Goal: Task Accomplishment & Management: Manage account settings

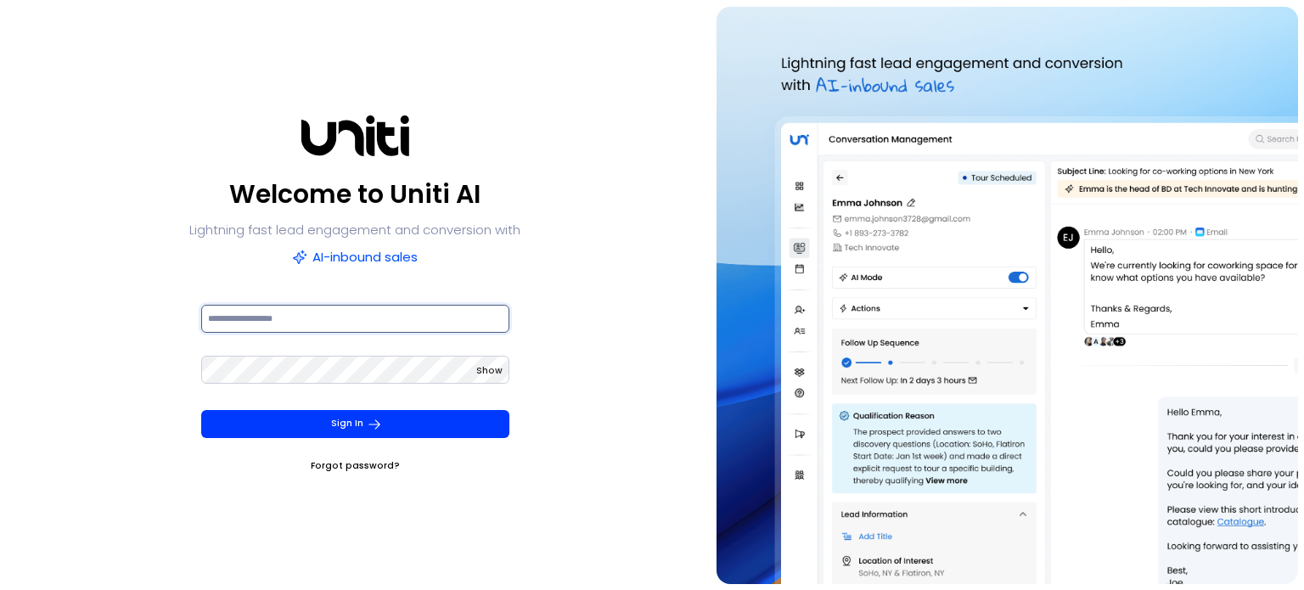
click at [299, 308] on input at bounding box center [355, 319] width 308 height 28
paste input "**********"
type input "**********"
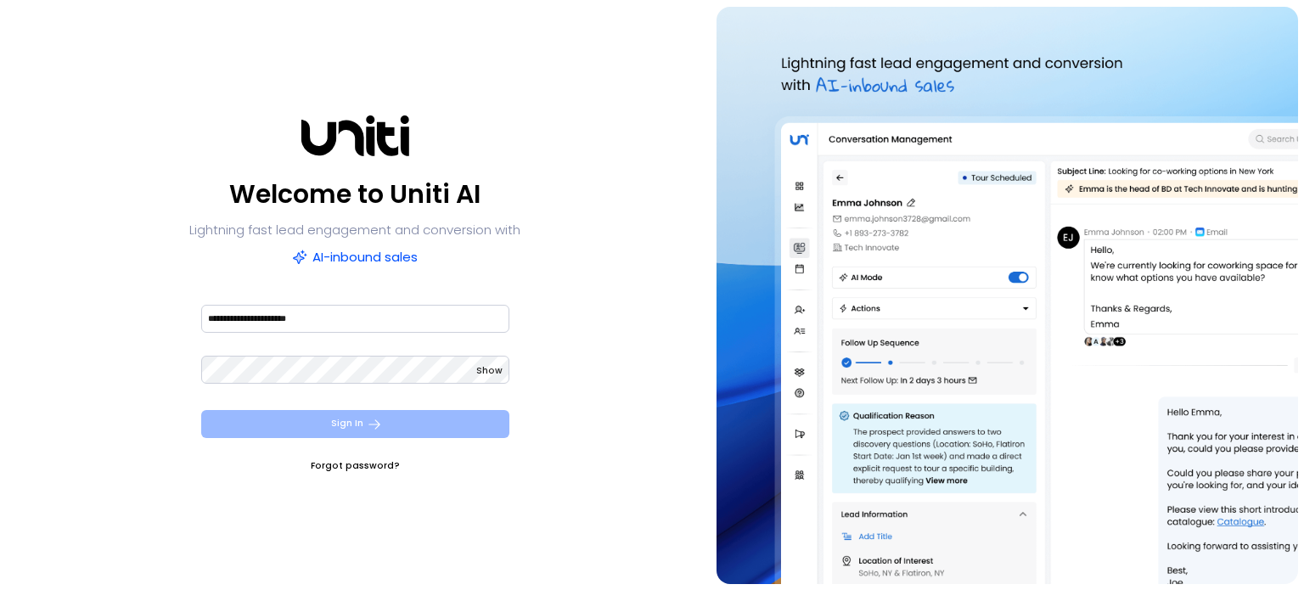
click at [356, 414] on button "Sign In" at bounding box center [355, 424] width 308 height 28
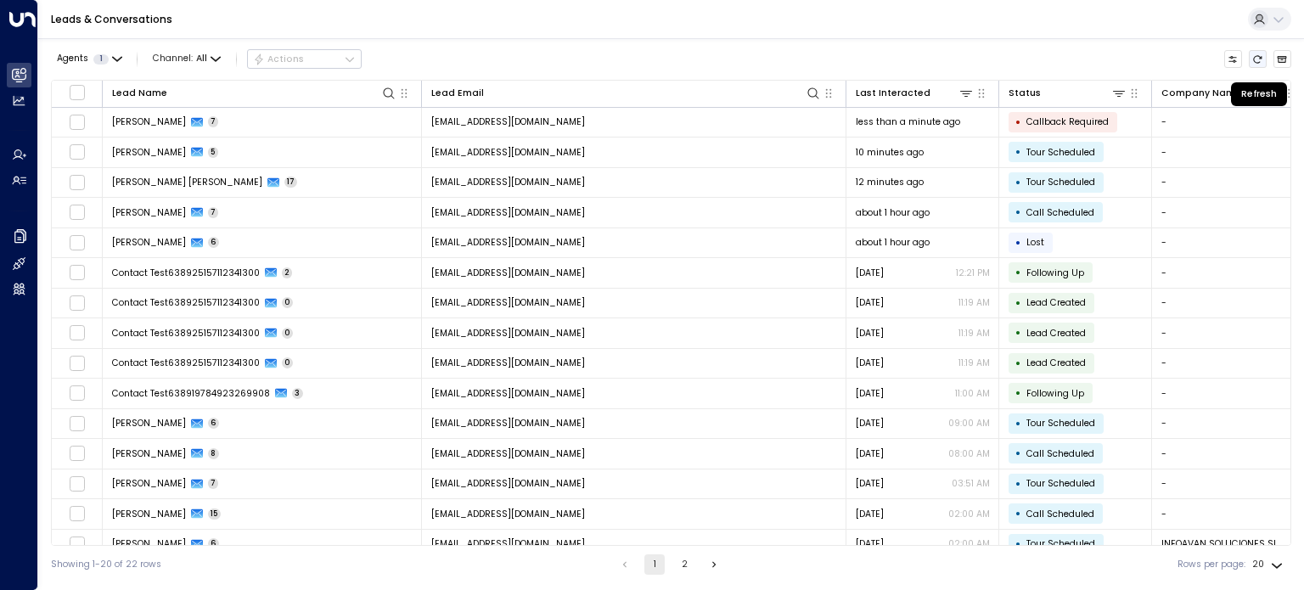
click at [1260, 62] on icon "Refresh" at bounding box center [1258, 59] width 10 height 10
click at [1254, 56] on icon "Refresh" at bounding box center [1258, 59] width 10 height 10
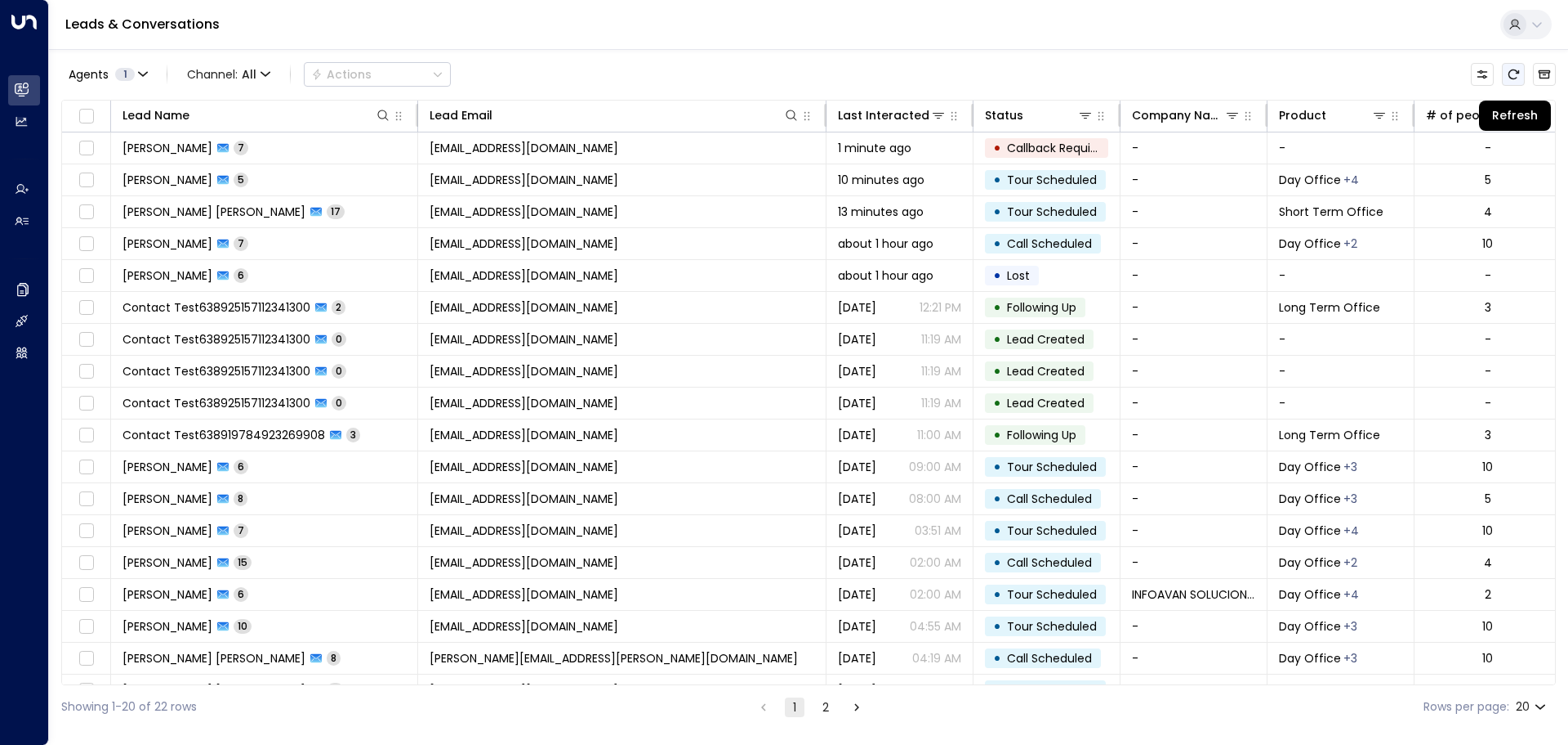
click at [1253, 69] on icon "Refresh" at bounding box center [1514, 74] width 13 height 13
click at [1253, 67] on button "Refresh" at bounding box center [1514, 74] width 23 height 23
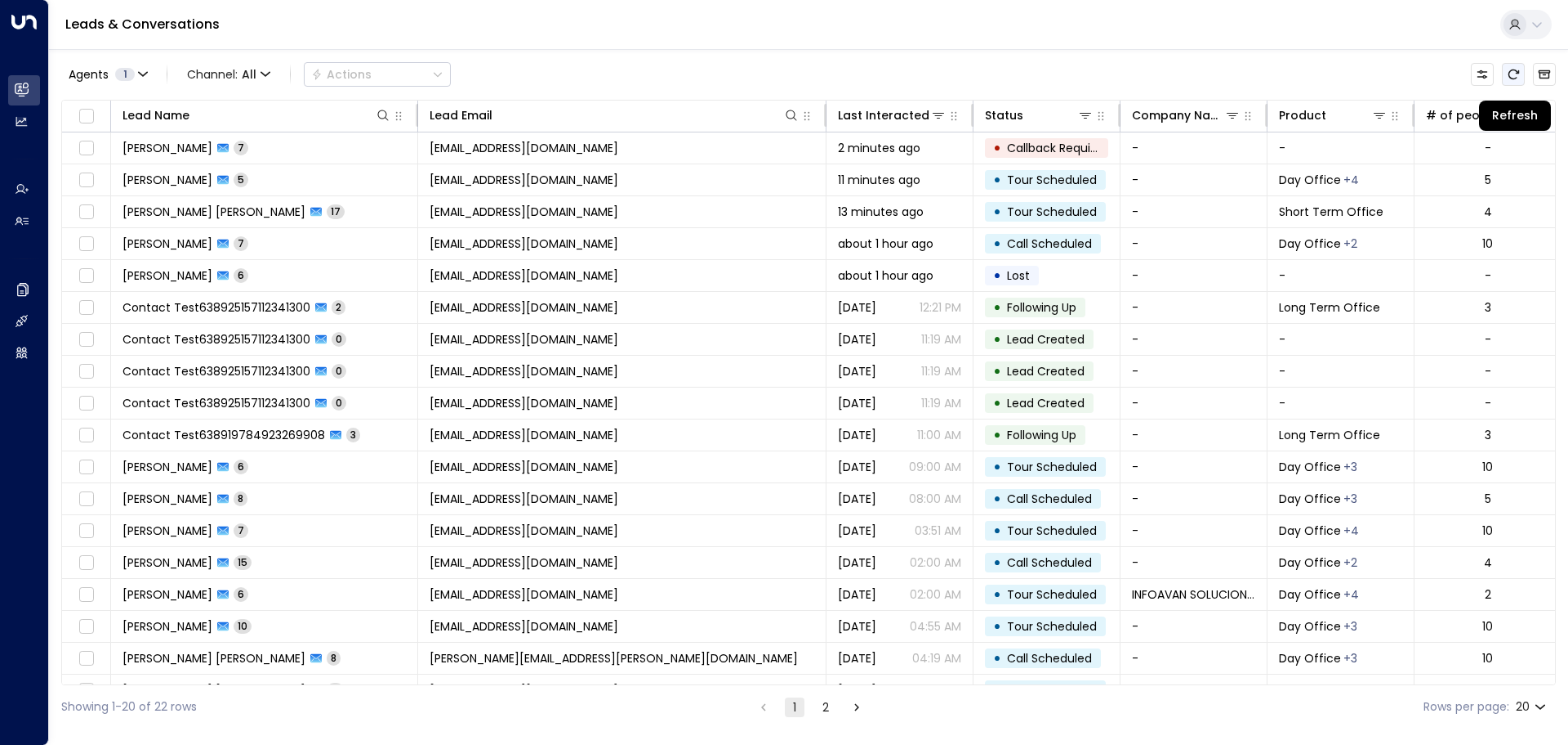
click at [1253, 67] on button "Refresh" at bounding box center [1514, 74] width 23 height 23
click at [1253, 73] on icon "Refresh" at bounding box center [1514, 74] width 13 height 13
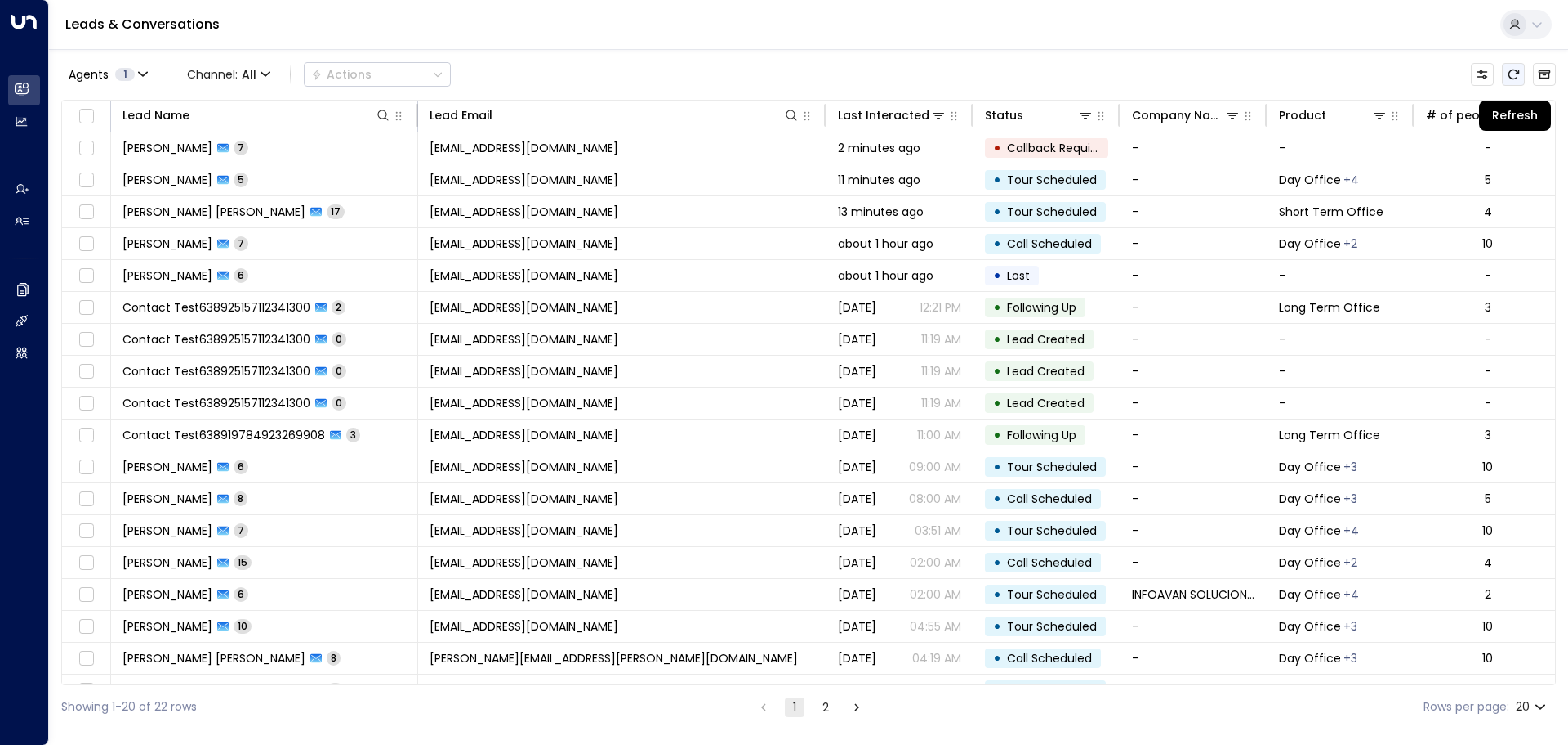
click at [1253, 73] on icon "Refresh" at bounding box center [1514, 74] width 13 height 13
click at [1253, 73] on icon "Refresh" at bounding box center [1513, 74] width 11 height 10
click at [1253, 79] on icon "Refresh" at bounding box center [1513, 74] width 11 height 10
click at [1253, 83] on button "Refresh" at bounding box center [1514, 74] width 23 height 23
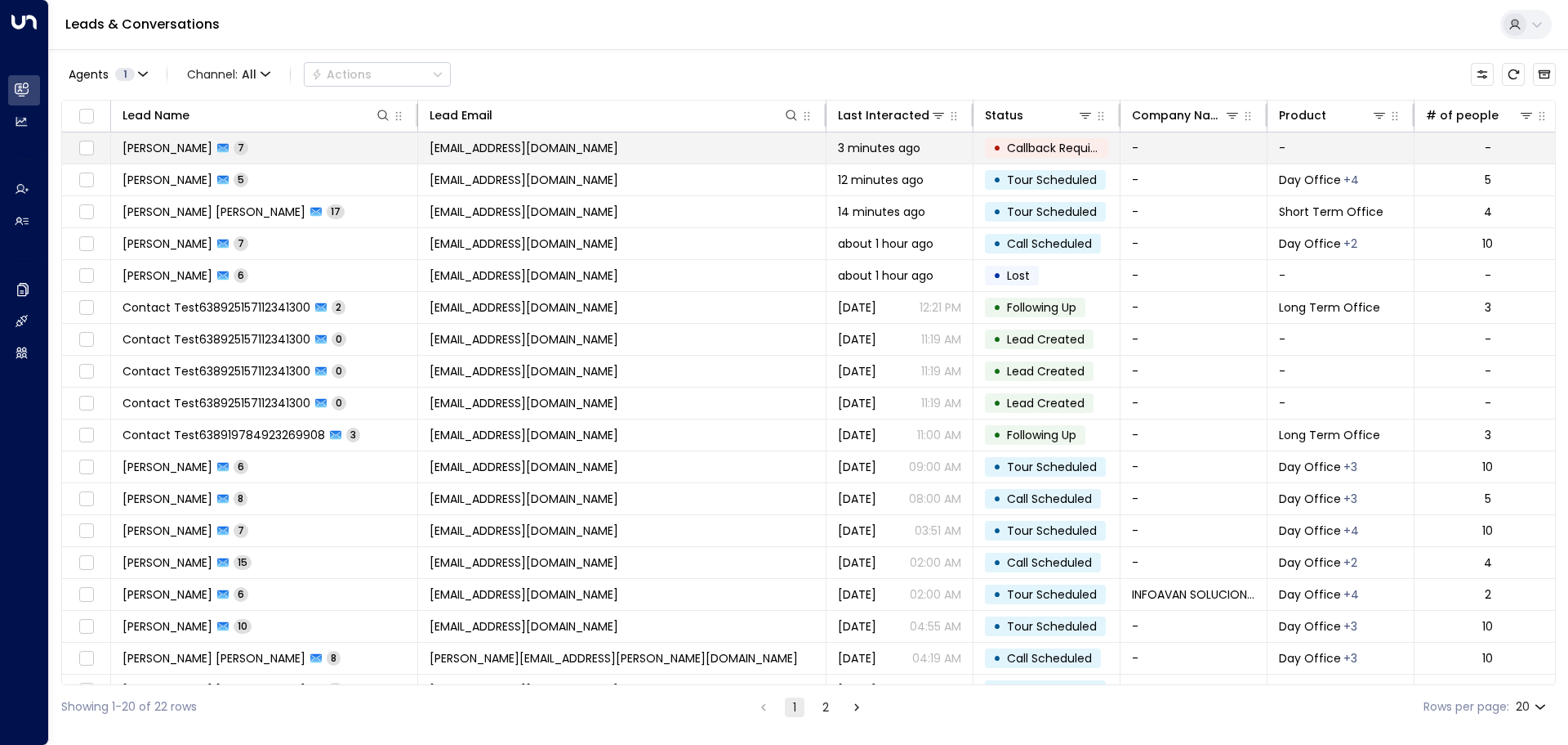
click at [1012, 146] on span "Callback Required" at bounding box center [1058, 147] width 102 height 16
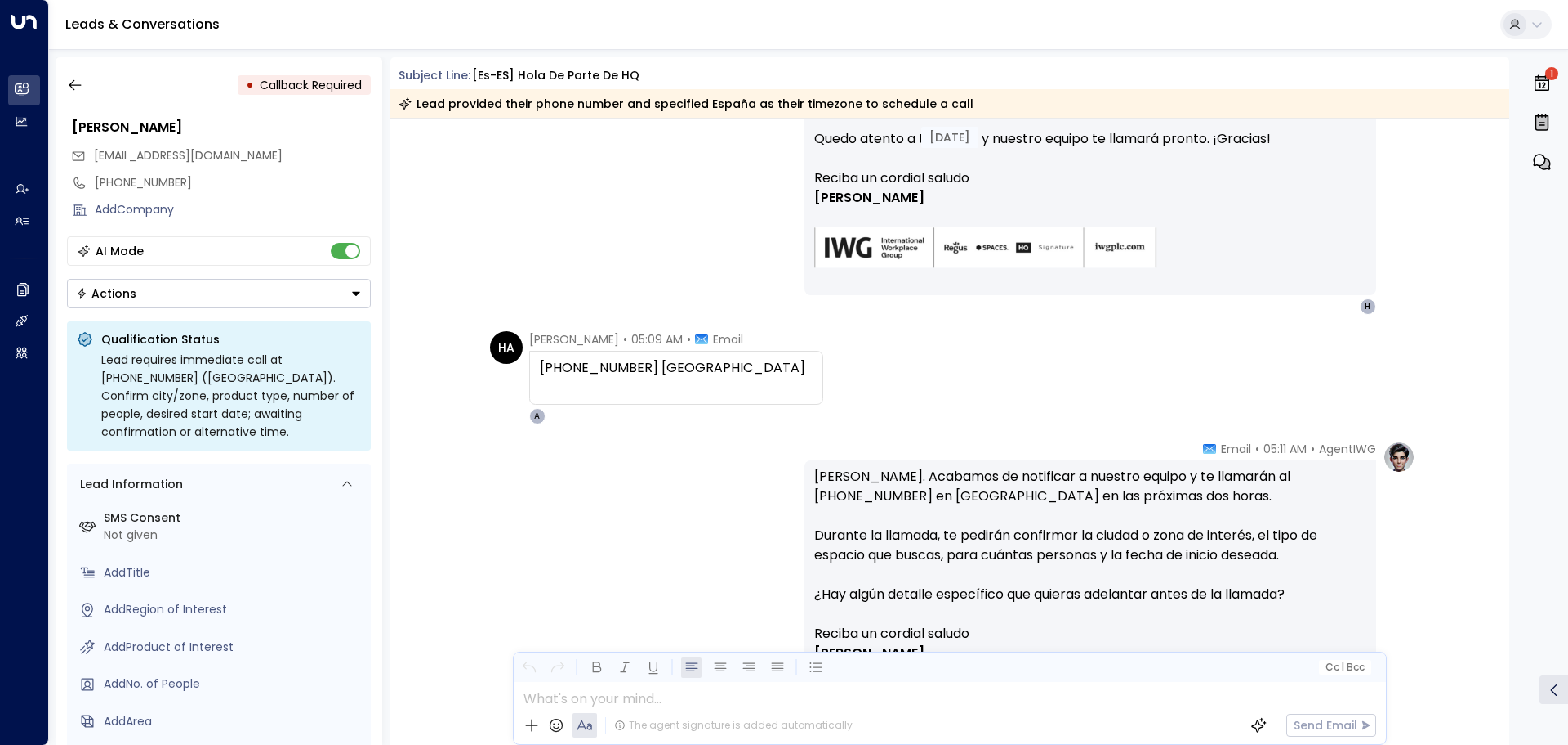
scroll to position [1417, 0]
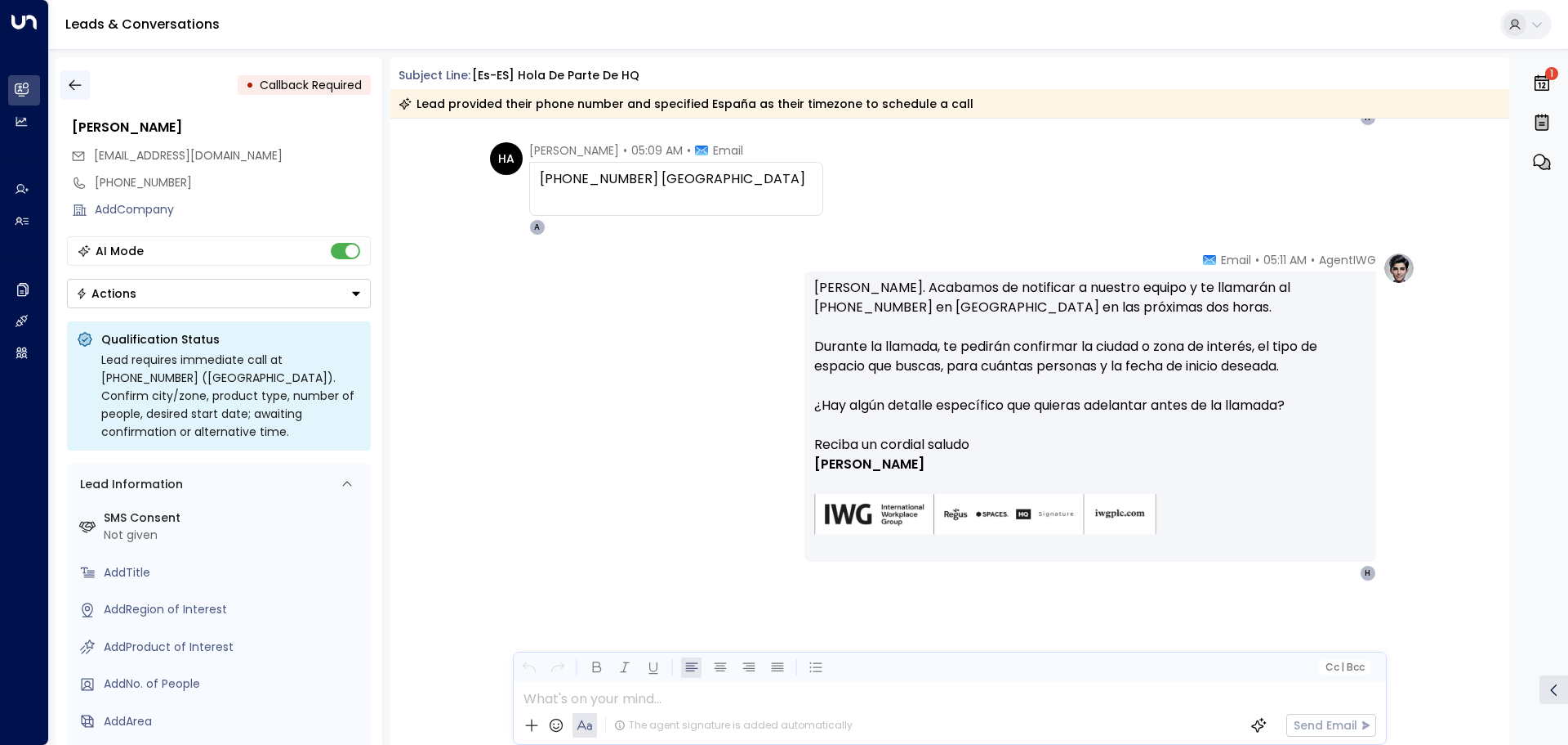
click at [76, 86] on icon "button" at bounding box center [75, 85] width 16 height 16
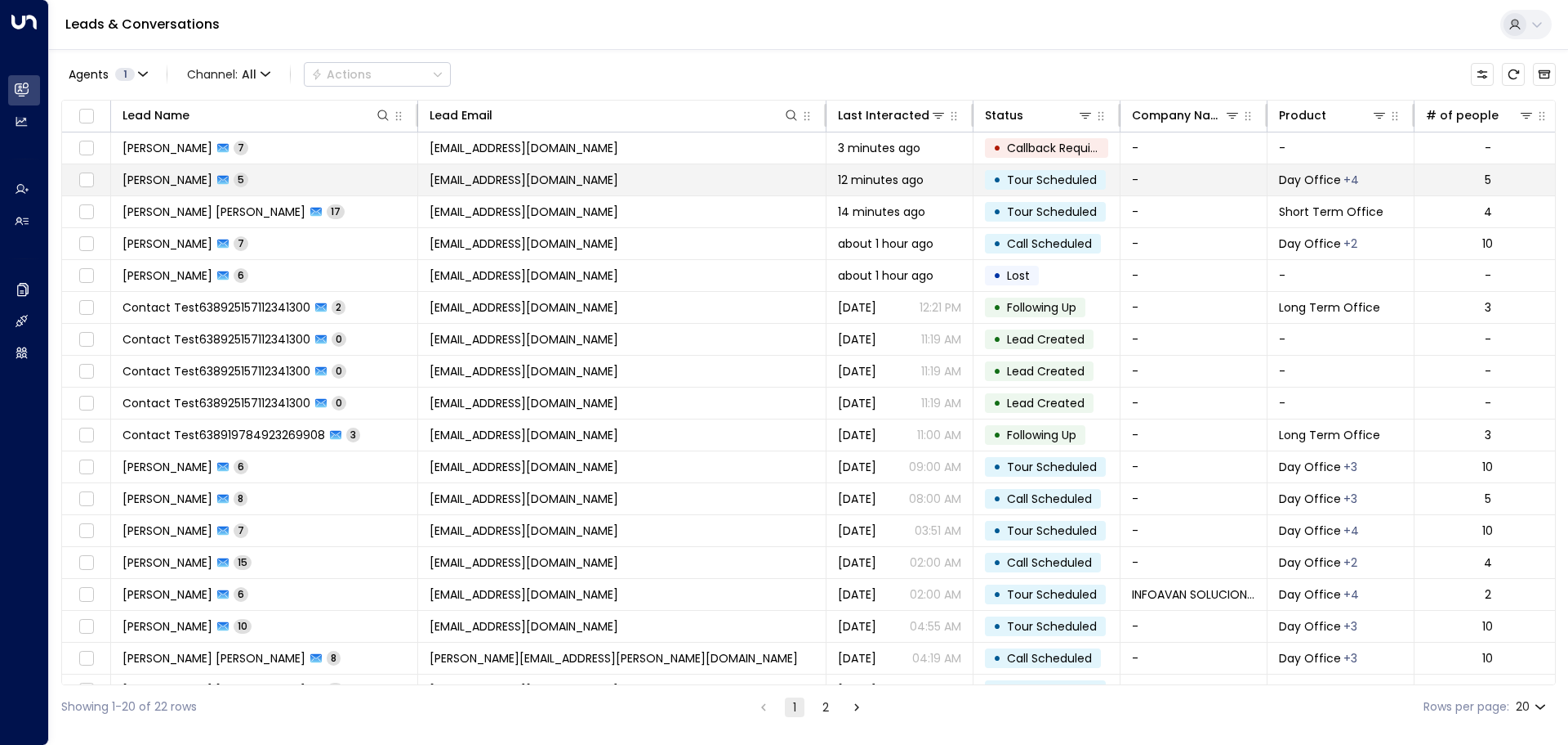
click at [594, 179] on span "[EMAIL_ADDRESS][DOMAIN_NAME]" at bounding box center [524, 179] width 189 height 16
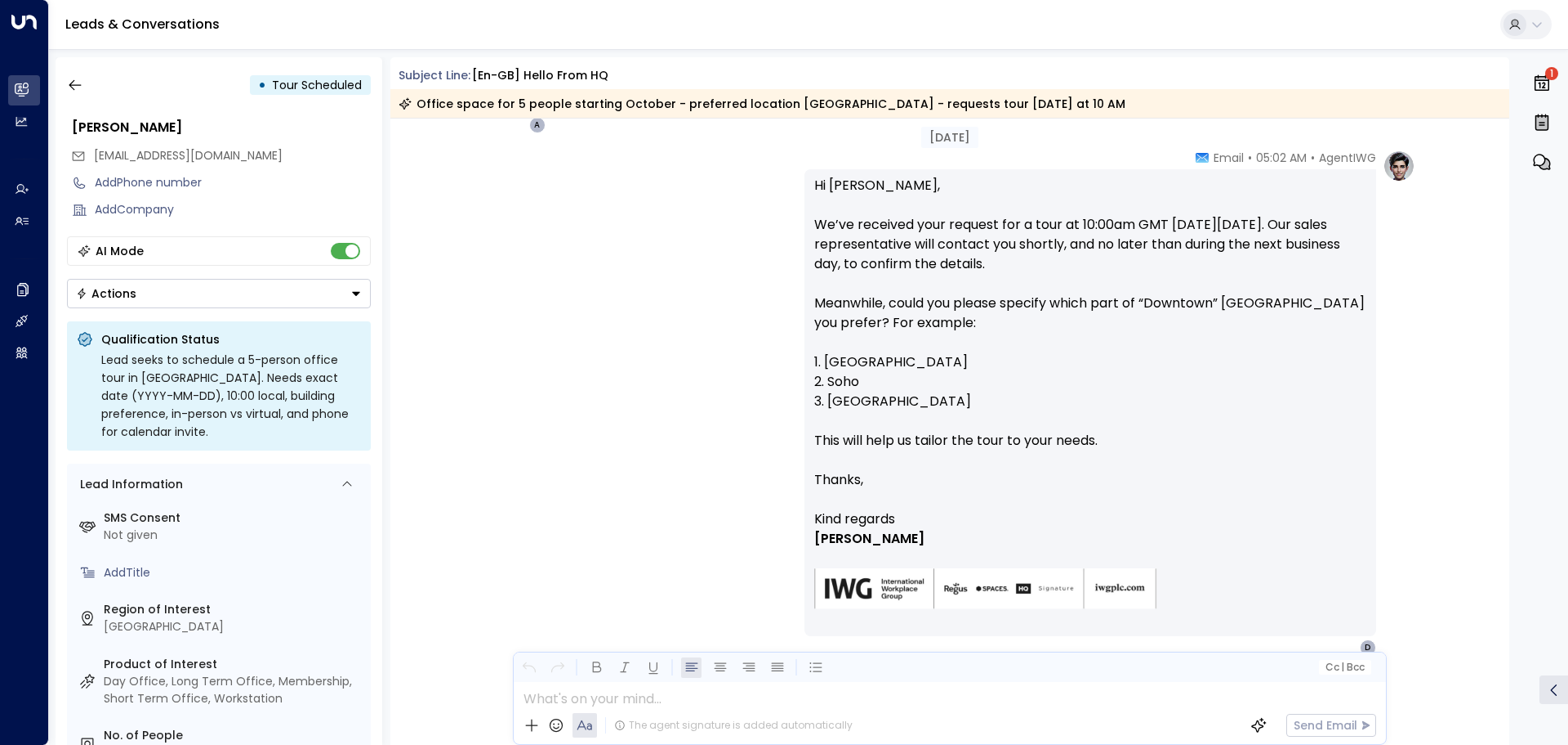
scroll to position [1016, 0]
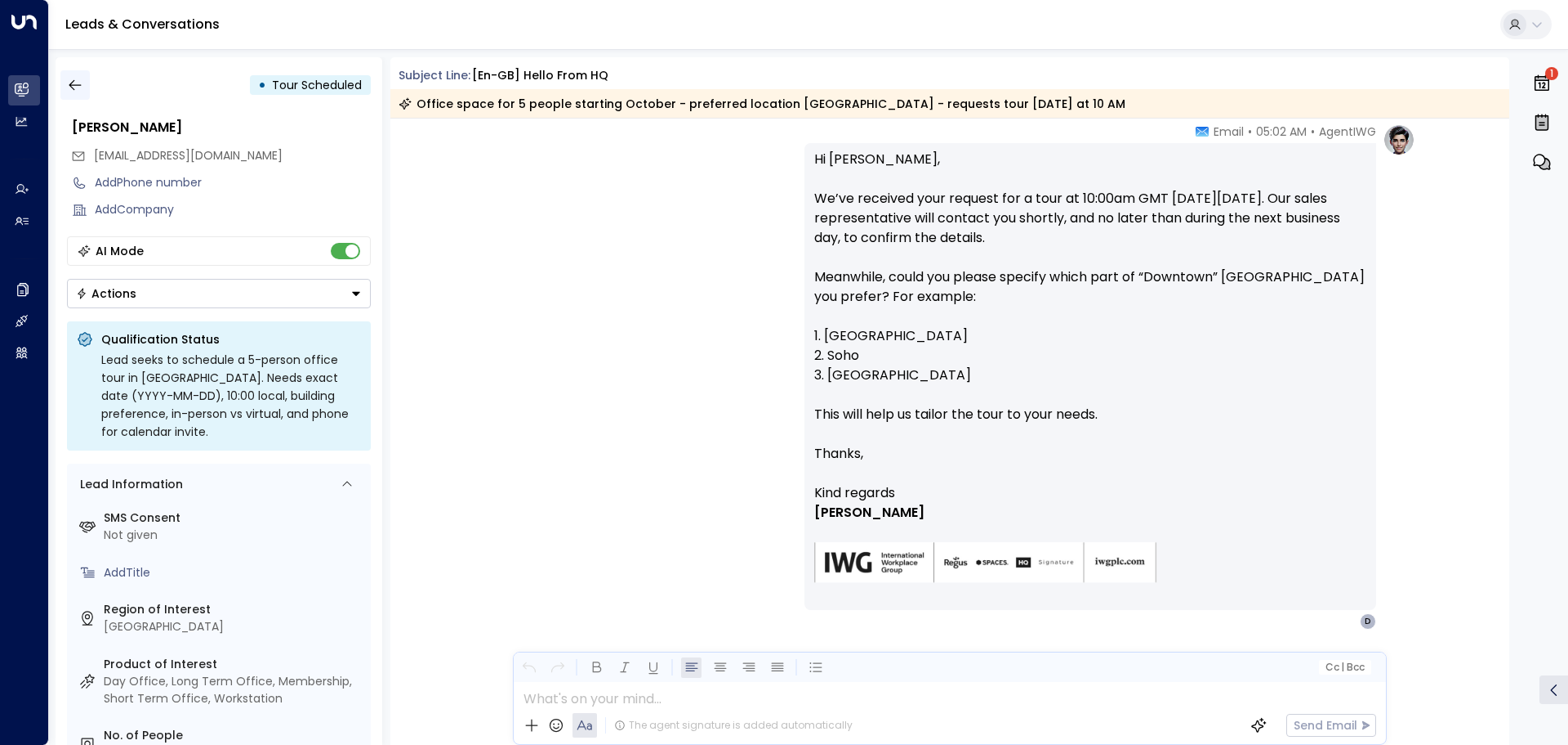
click at [79, 94] on button "button" at bounding box center [75, 85] width 30 height 30
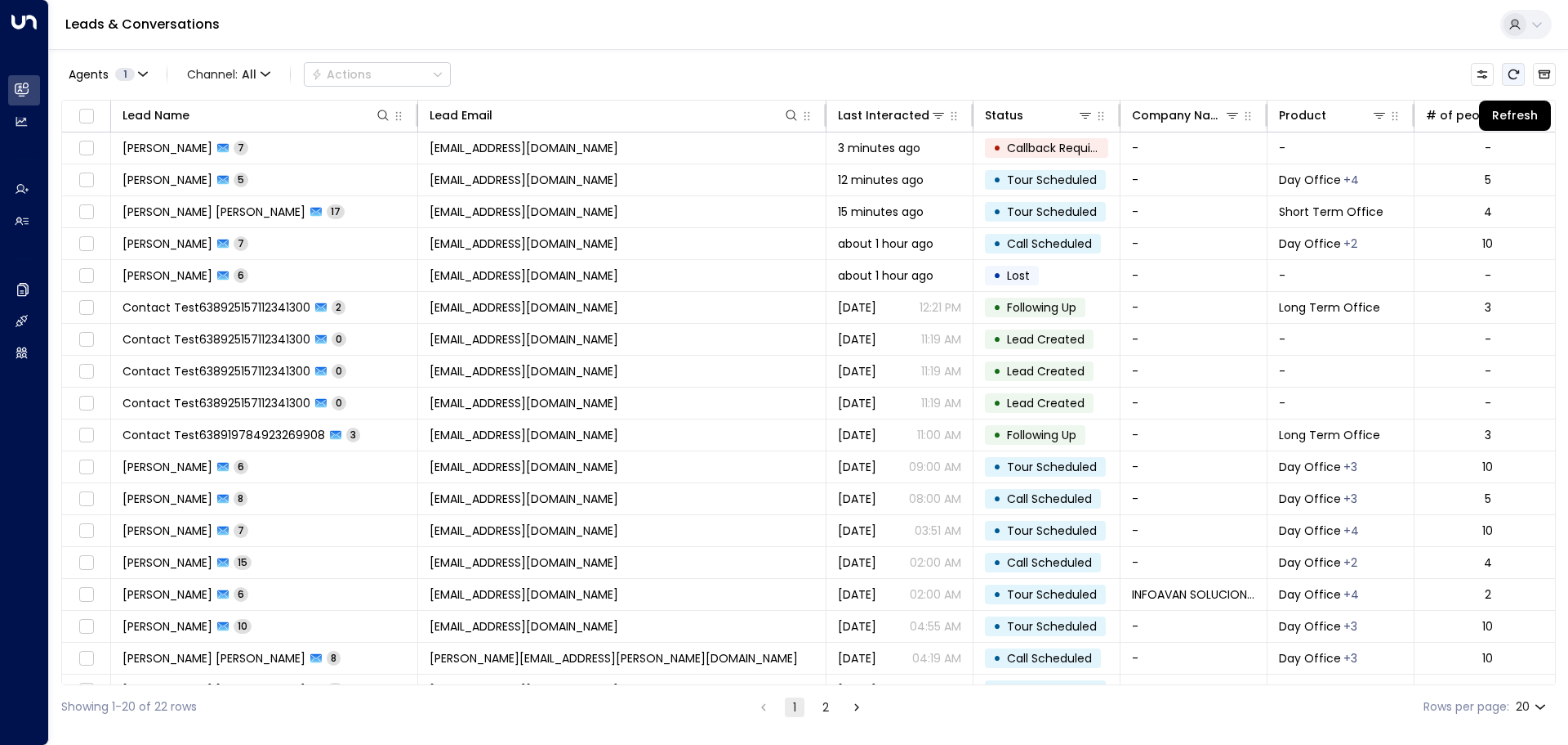
click at [1514, 73] on icon "Refresh" at bounding box center [1514, 74] width 13 height 13
click at [1514, 68] on icon "Refresh" at bounding box center [1514, 74] width 13 height 13
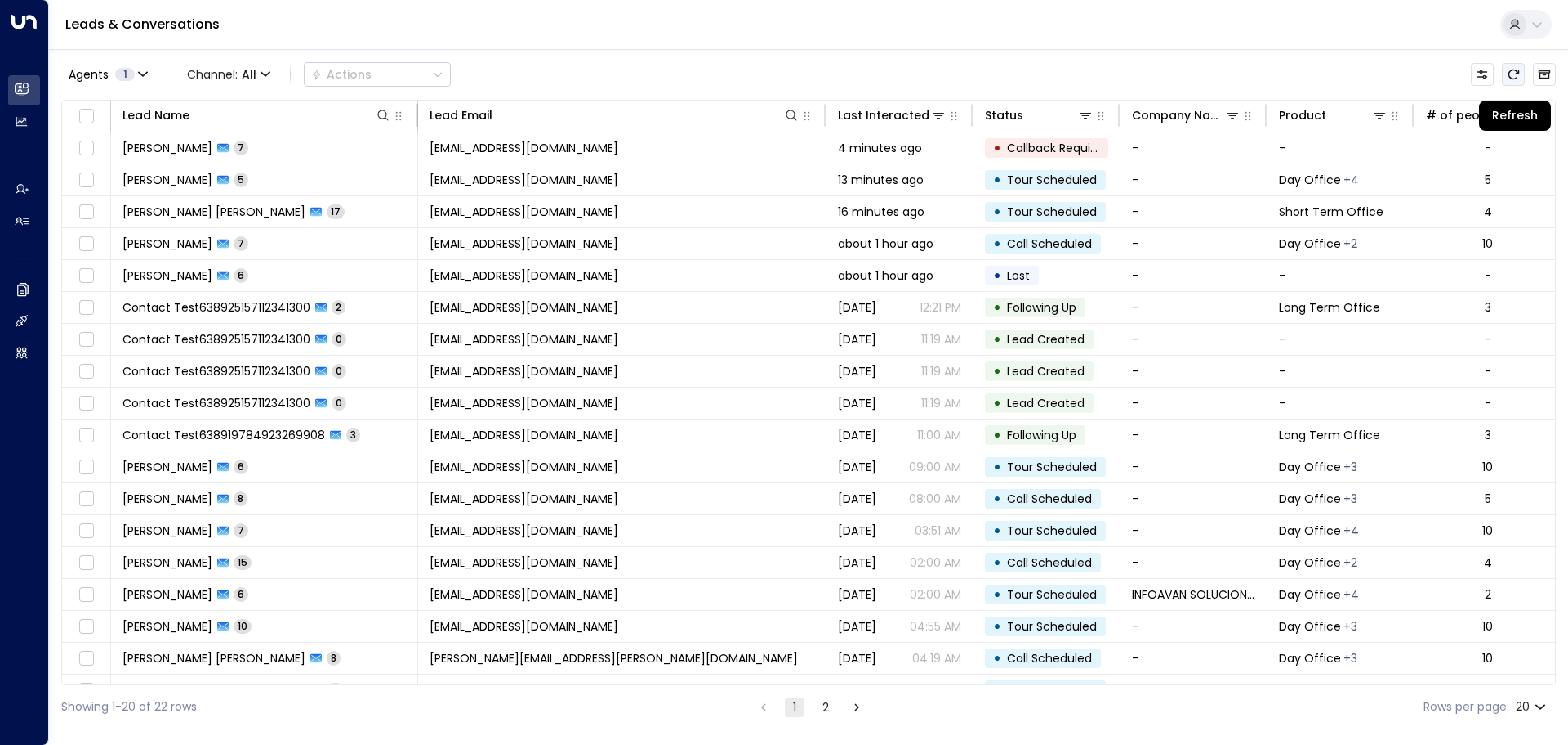
click at [1514, 68] on icon "Refresh" at bounding box center [1514, 74] width 13 height 13
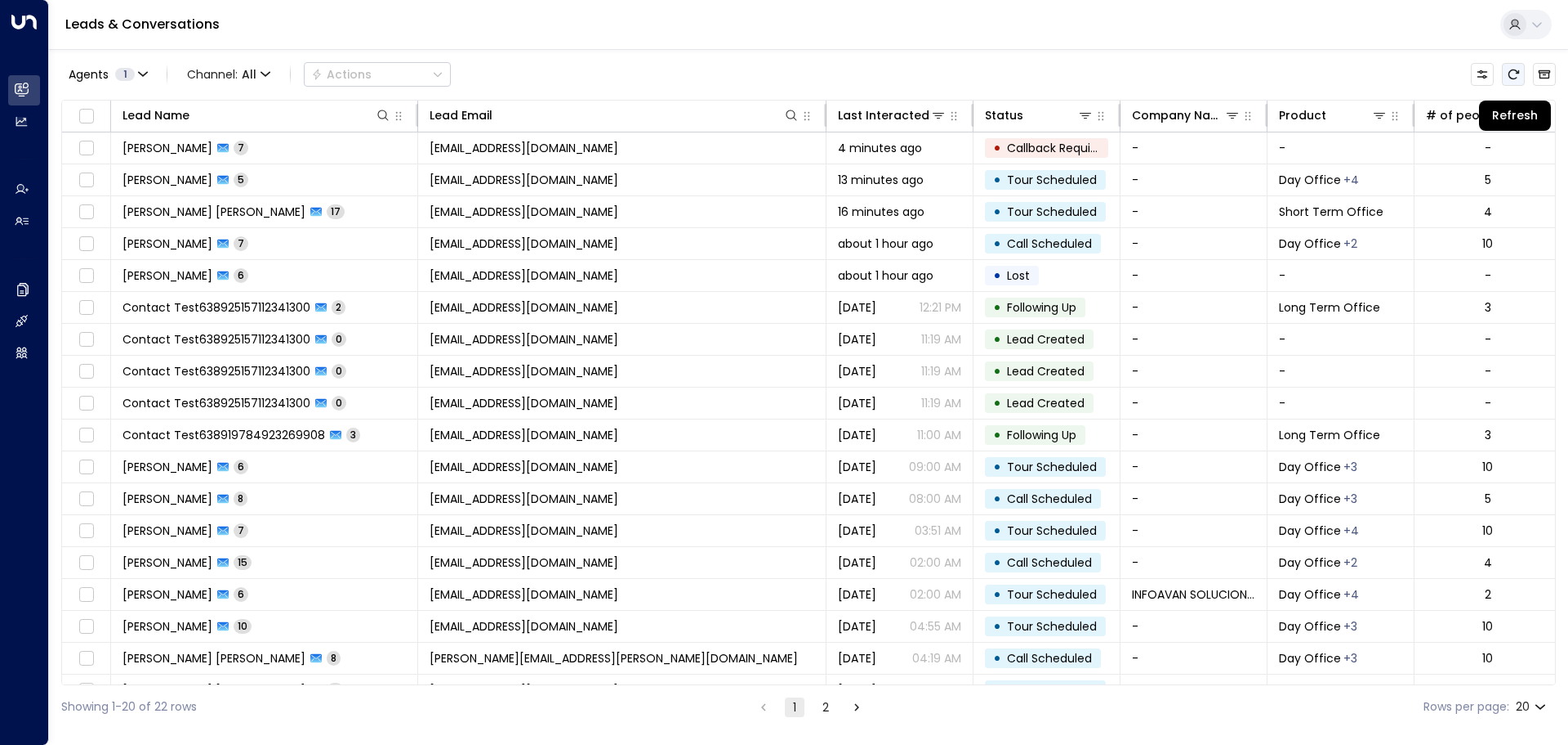
click at [1514, 68] on icon "Refresh" at bounding box center [1514, 74] width 13 height 13
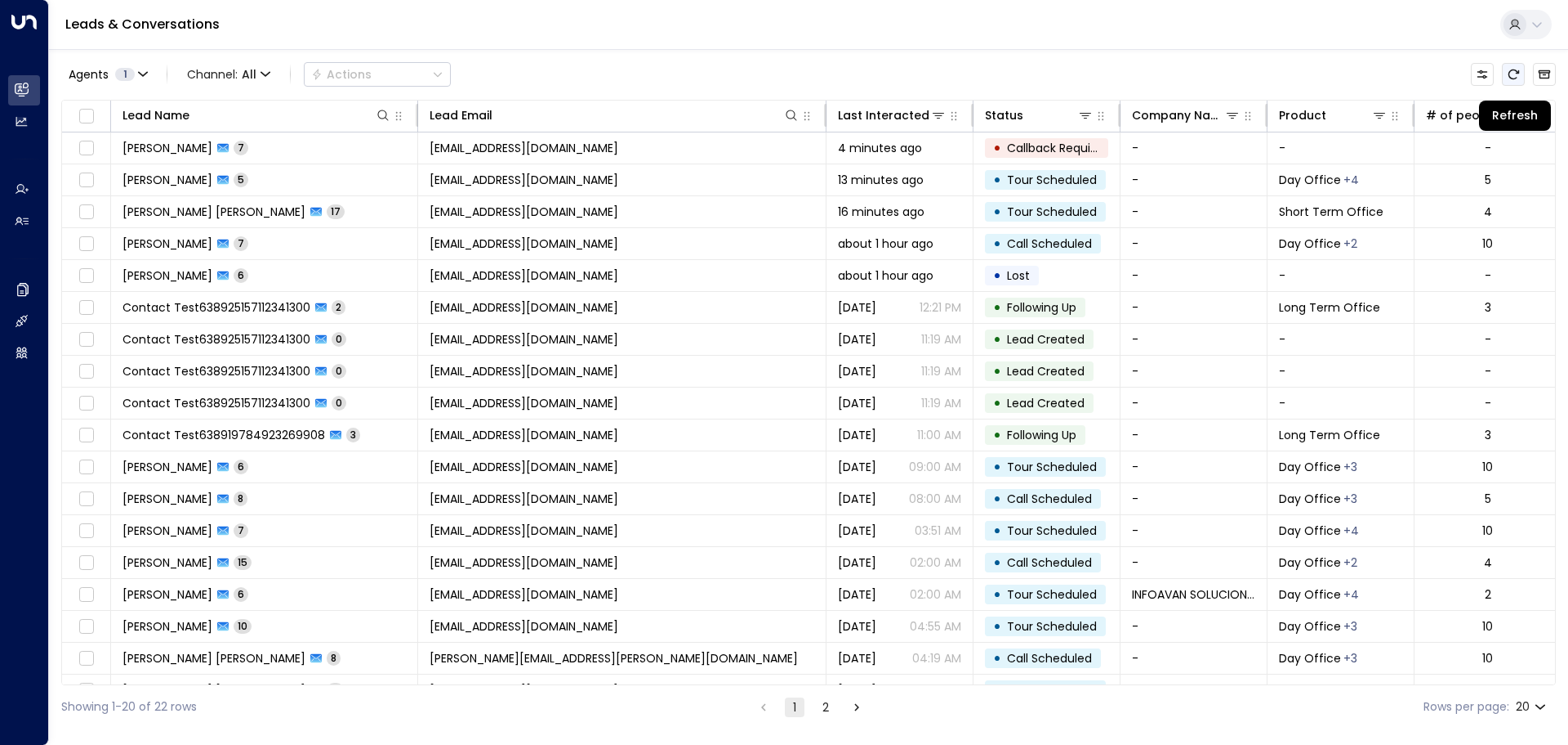
click at [1508, 74] on icon "Refresh" at bounding box center [1513, 74] width 11 height 10
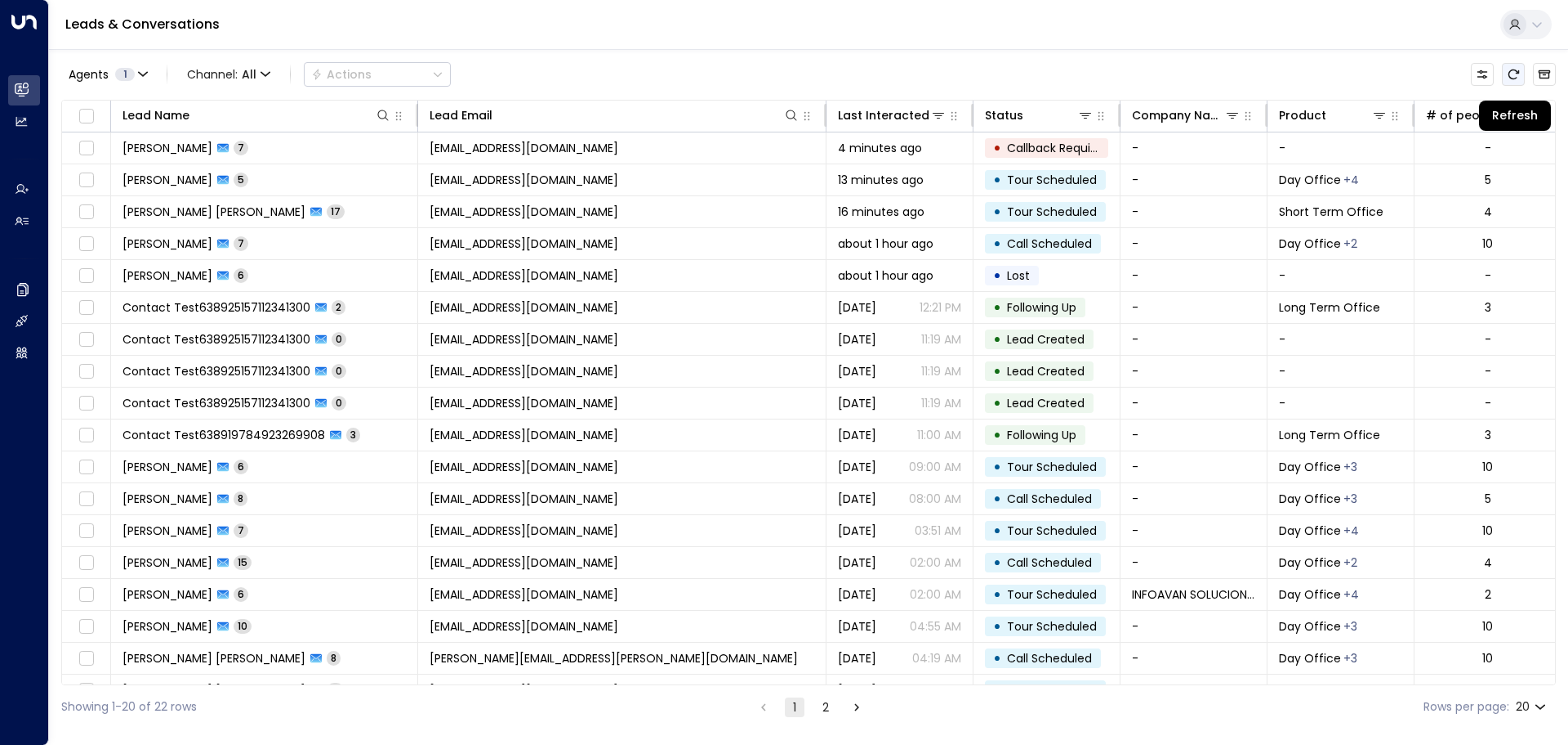
click at [1508, 74] on icon "Refresh" at bounding box center [1513, 74] width 11 height 10
click at [1514, 79] on icon "Refresh" at bounding box center [1513, 74] width 11 height 10
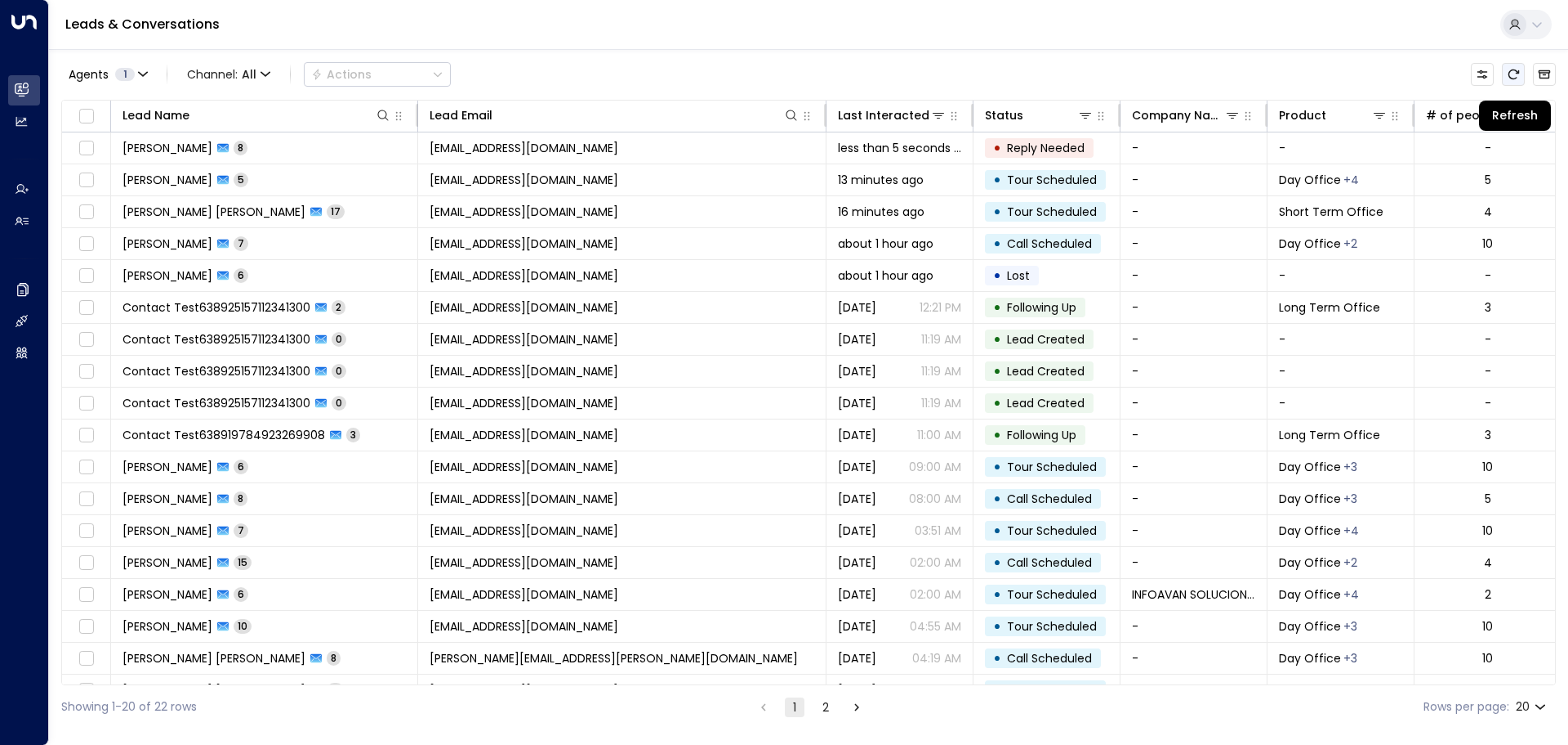
click at [1514, 79] on icon "Refresh" at bounding box center [1513, 74] width 11 height 10
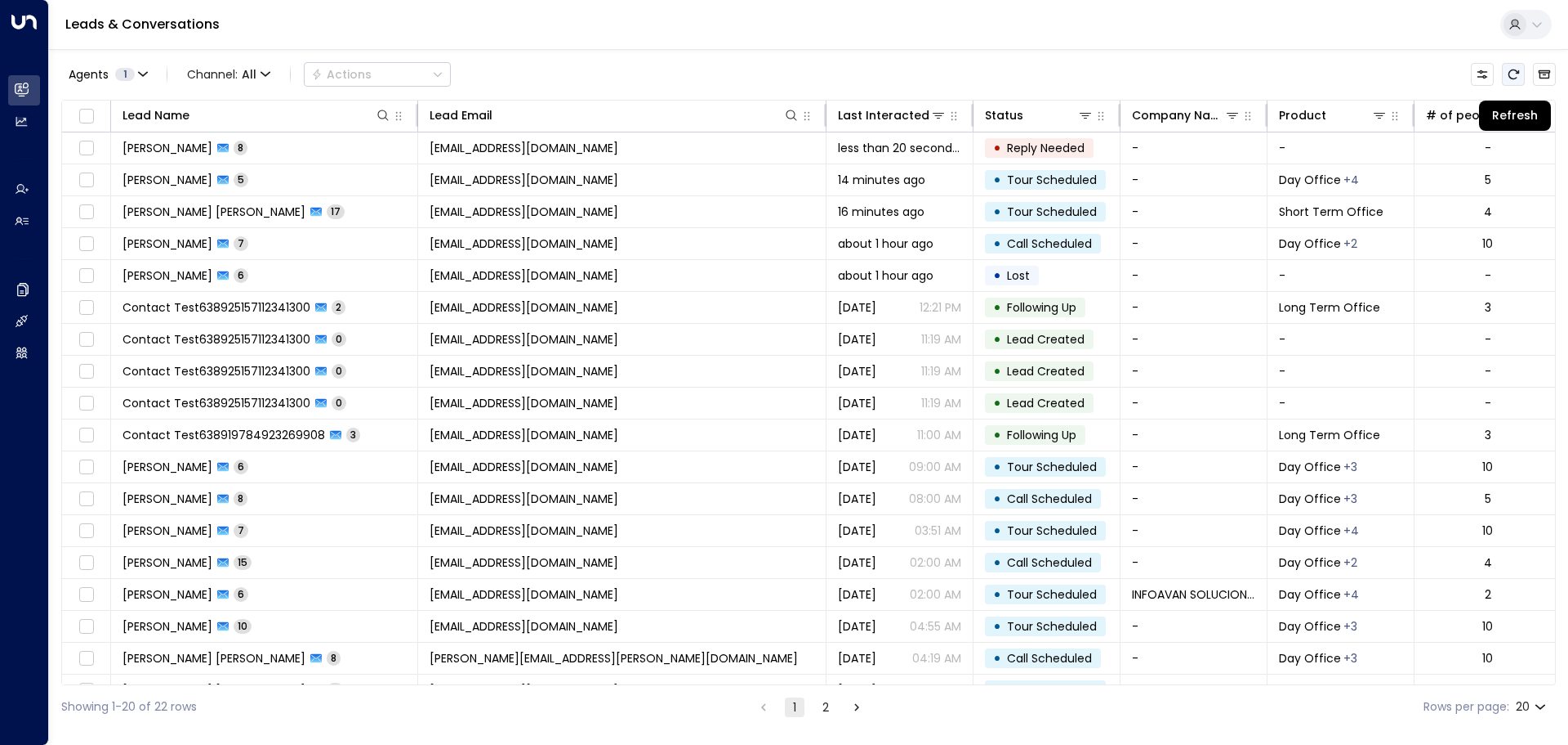
click at [1514, 79] on icon "Refresh" at bounding box center [1513, 74] width 11 height 10
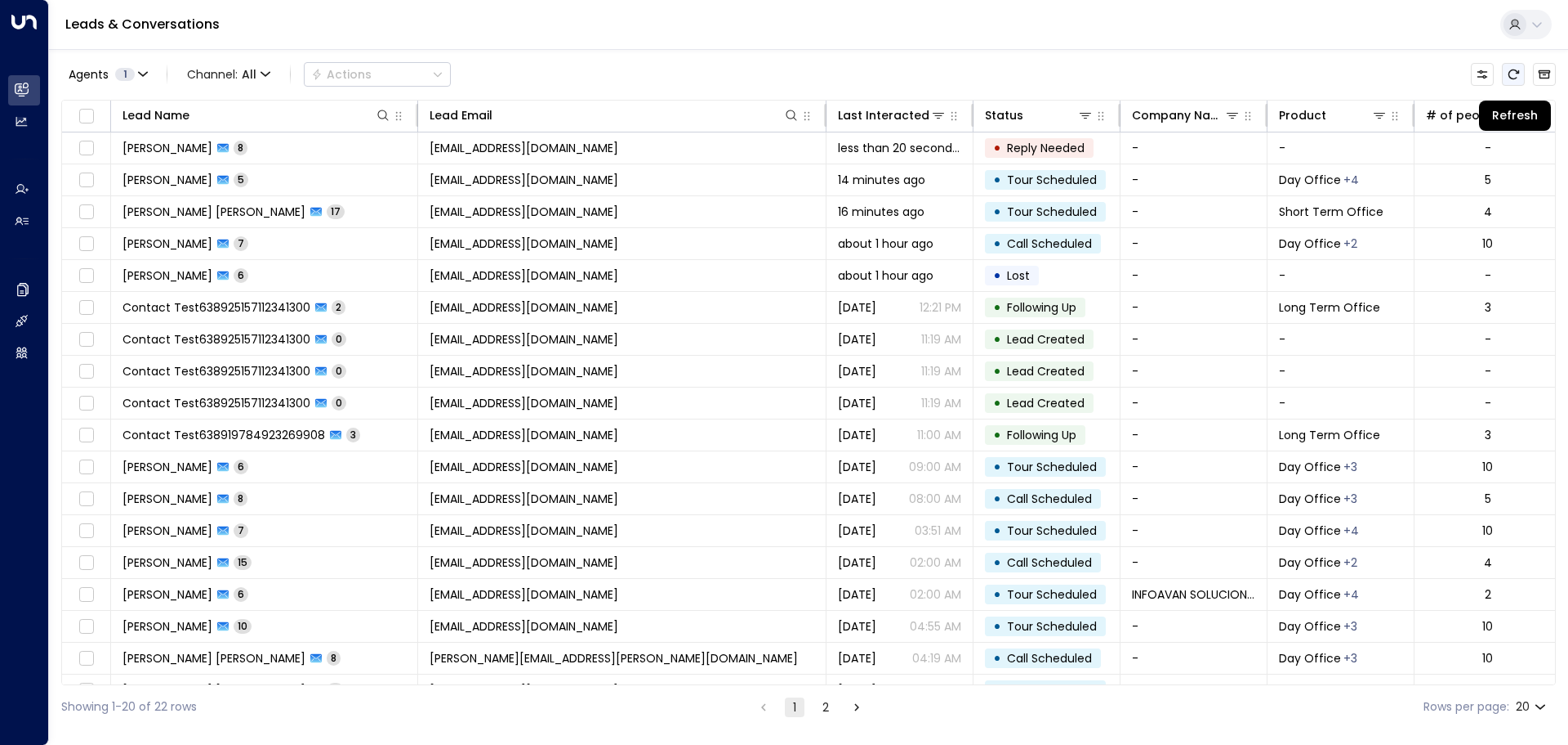
click at [1514, 79] on icon "Refresh" at bounding box center [1513, 74] width 11 height 10
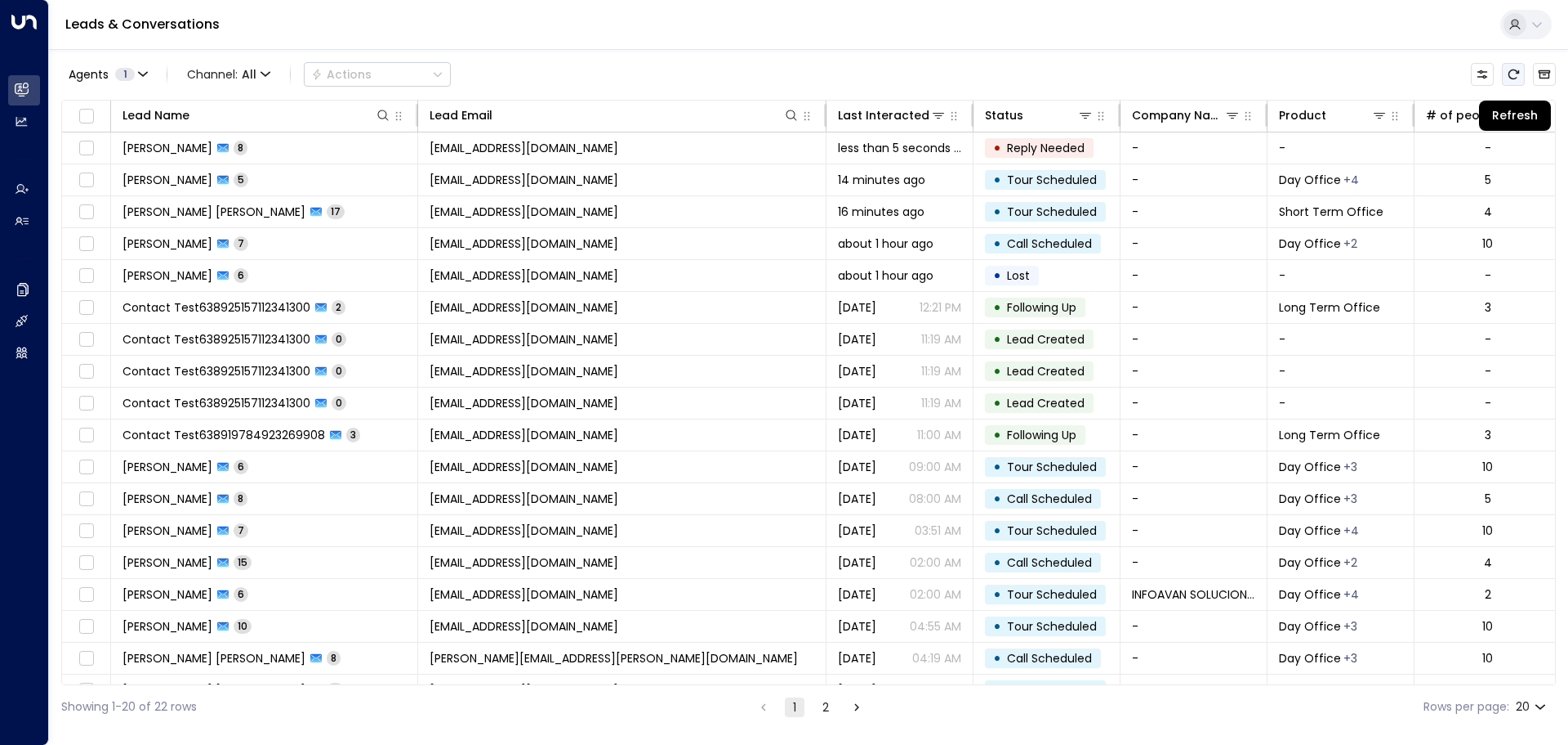
click at [1516, 81] on button "Refresh" at bounding box center [1514, 74] width 23 height 23
click at [1510, 72] on icon "Refresh" at bounding box center [1513, 74] width 11 height 10
click at [1519, 68] on icon "Refresh" at bounding box center [1514, 74] width 13 height 13
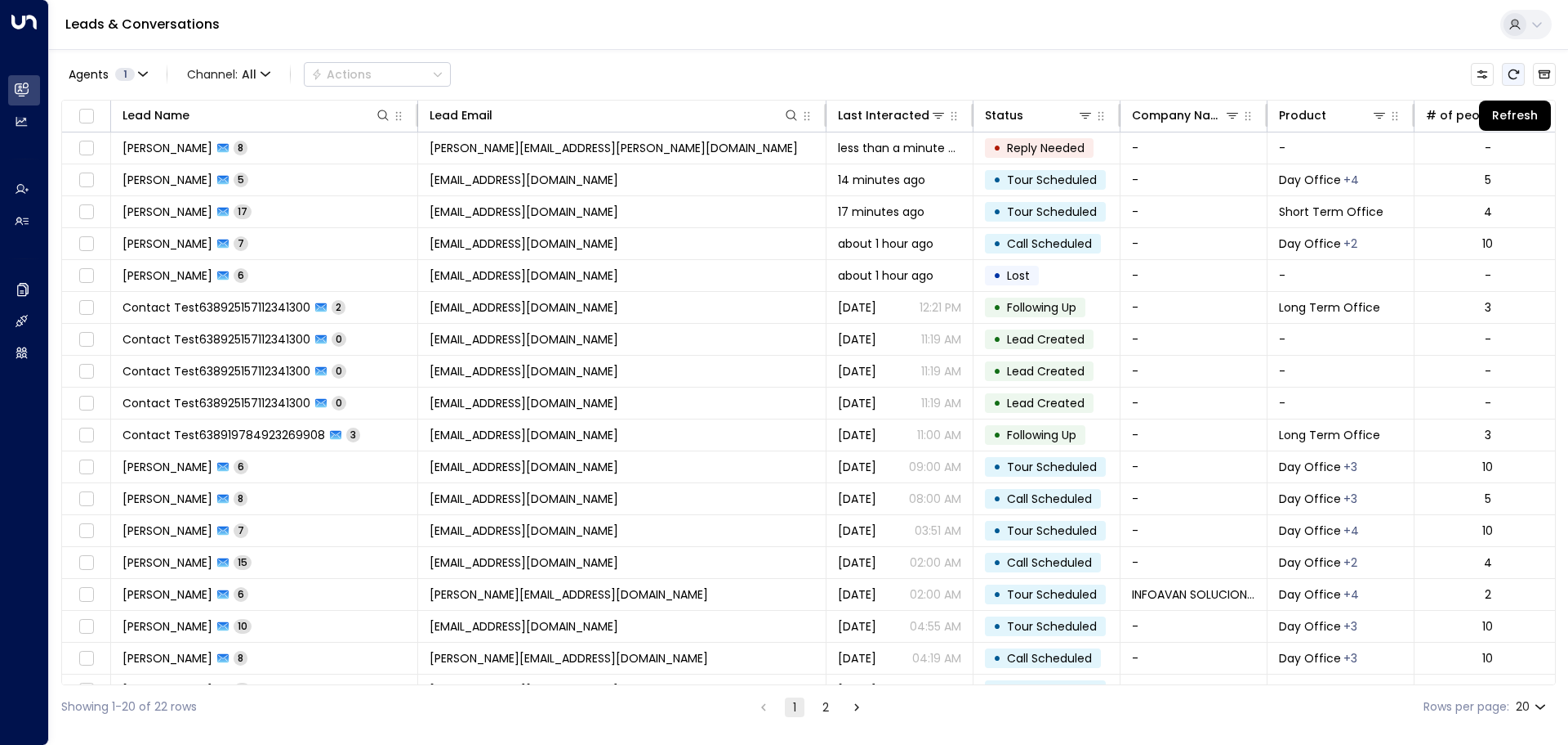
click at [1519, 68] on icon "Refresh" at bounding box center [1514, 74] width 13 height 13
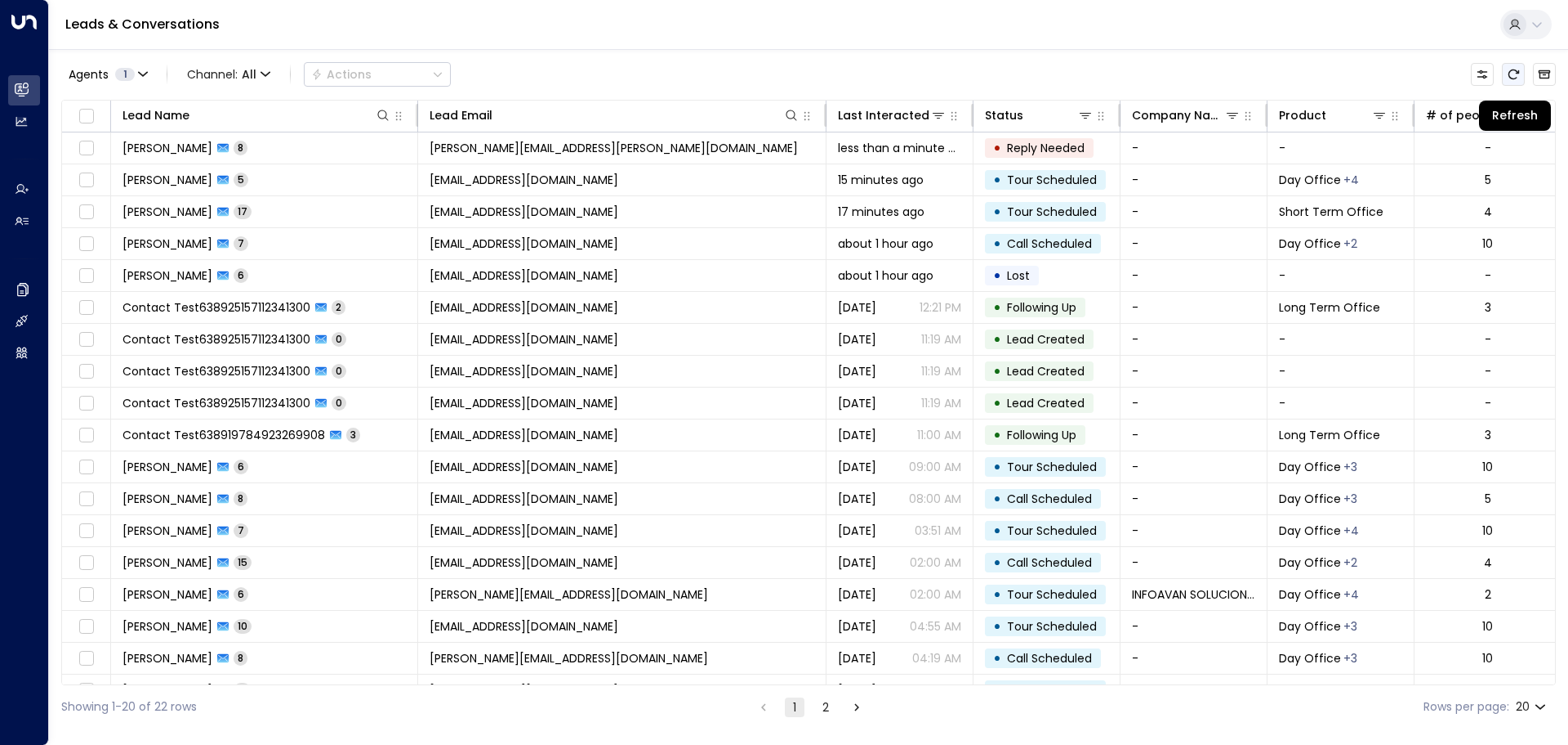
click at [1519, 68] on icon "Refresh" at bounding box center [1514, 74] width 13 height 13
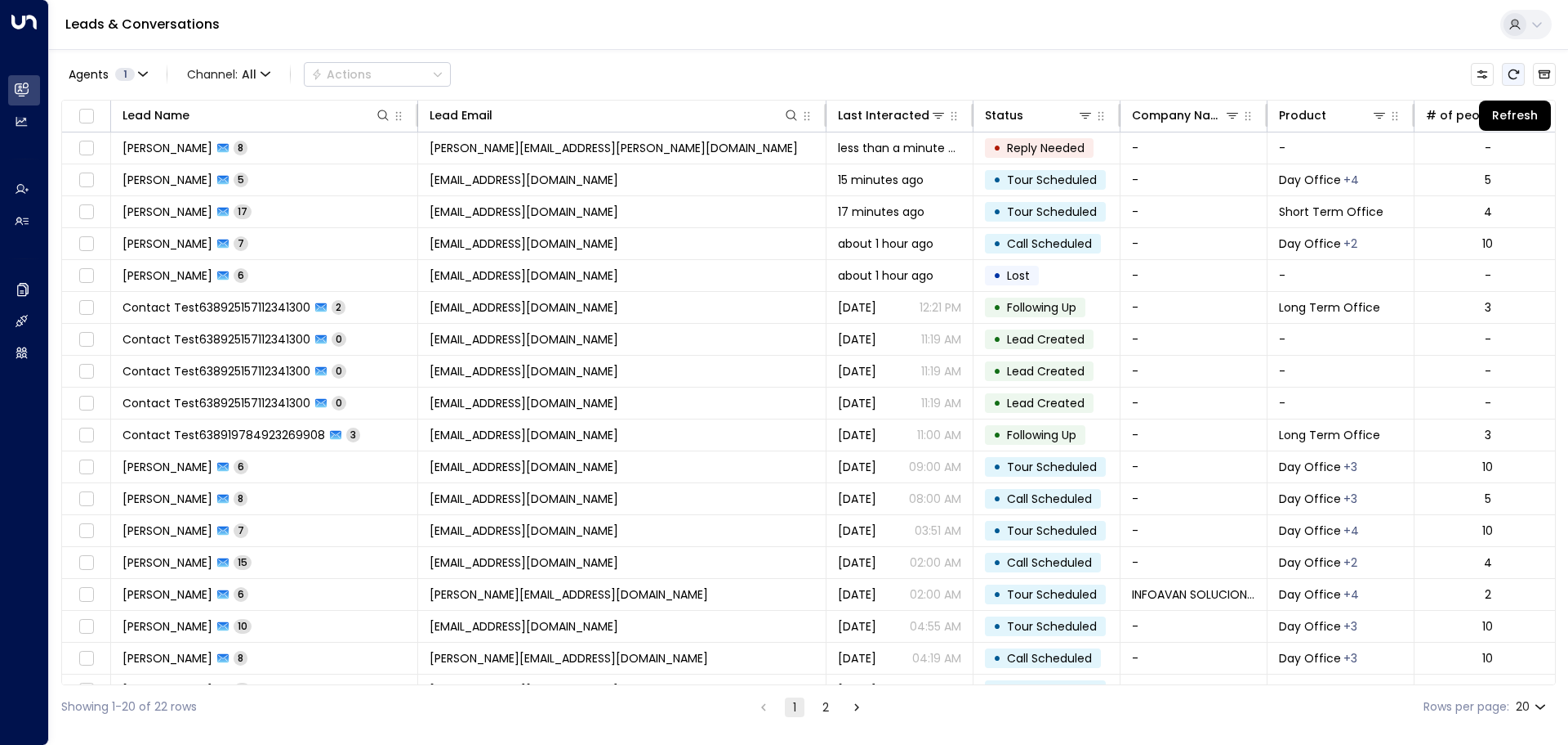
click at [1519, 68] on icon "Refresh" at bounding box center [1514, 74] width 13 height 13
click at [1346, 73] on div "Agents 1 Channel: All Actions" at bounding box center [809, 74] width 1495 height 35
click at [1514, 74] on icon "Refresh" at bounding box center [1514, 74] width 13 height 13
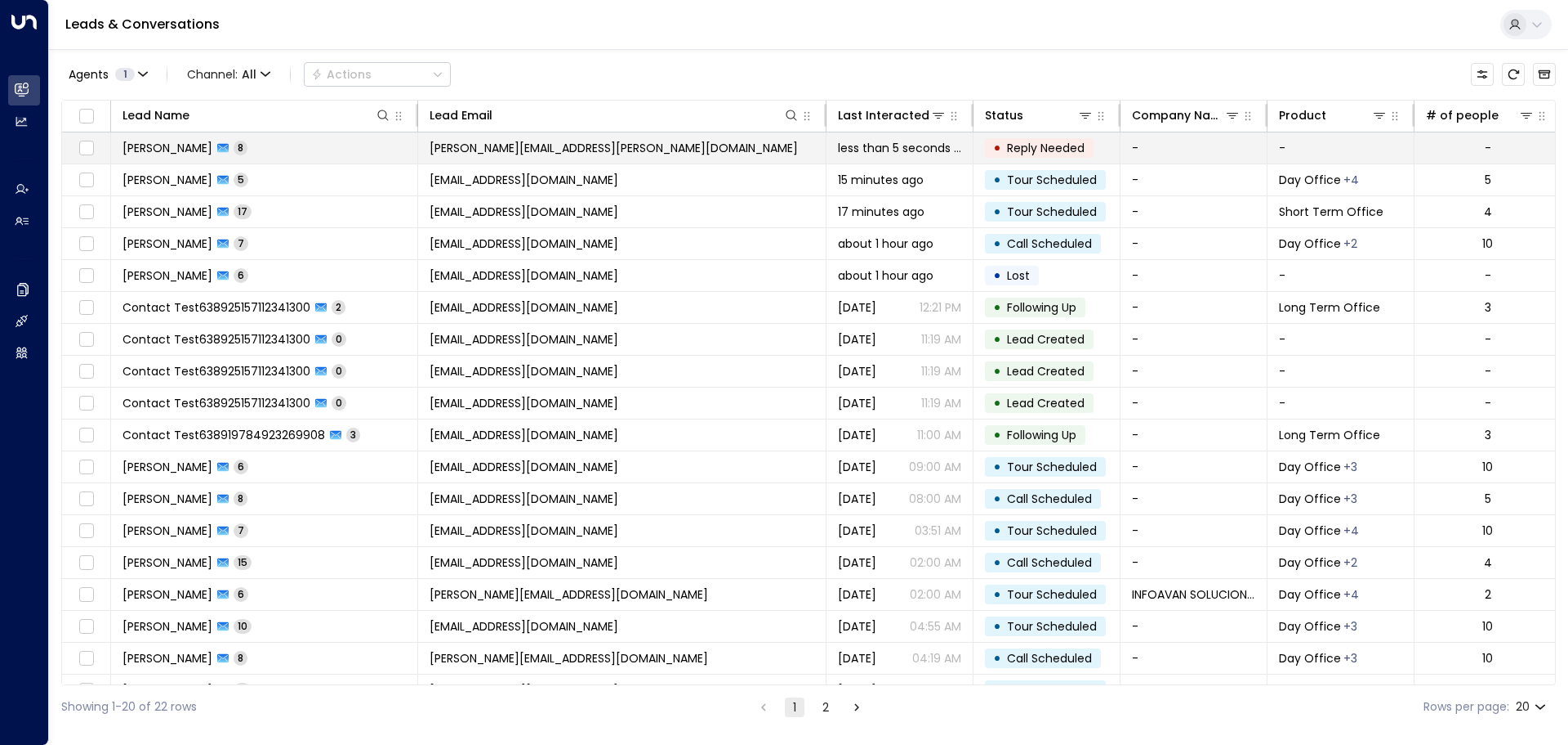
click at [1051, 150] on span "Reply Needed" at bounding box center [1046, 147] width 78 height 16
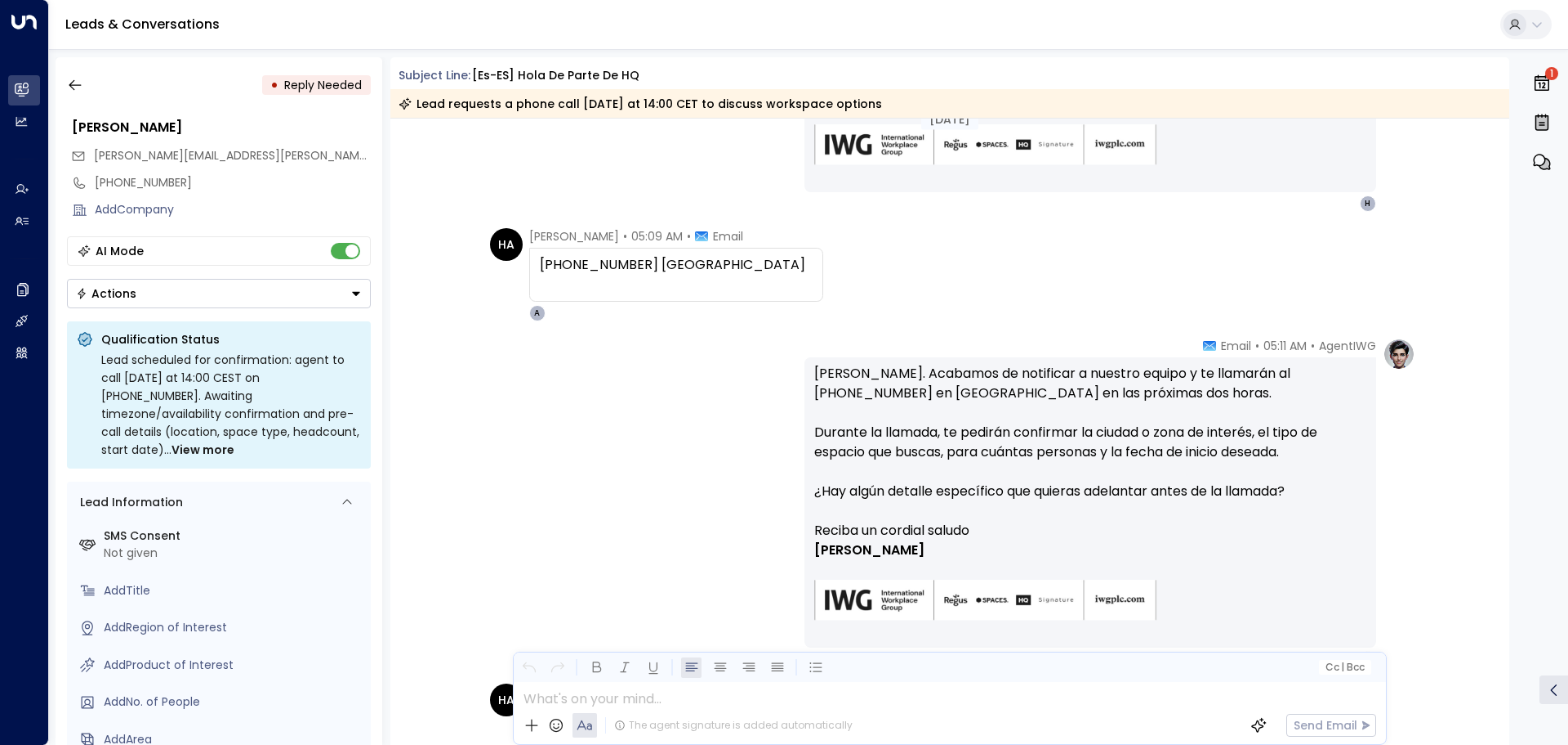
scroll to position [1260, 0]
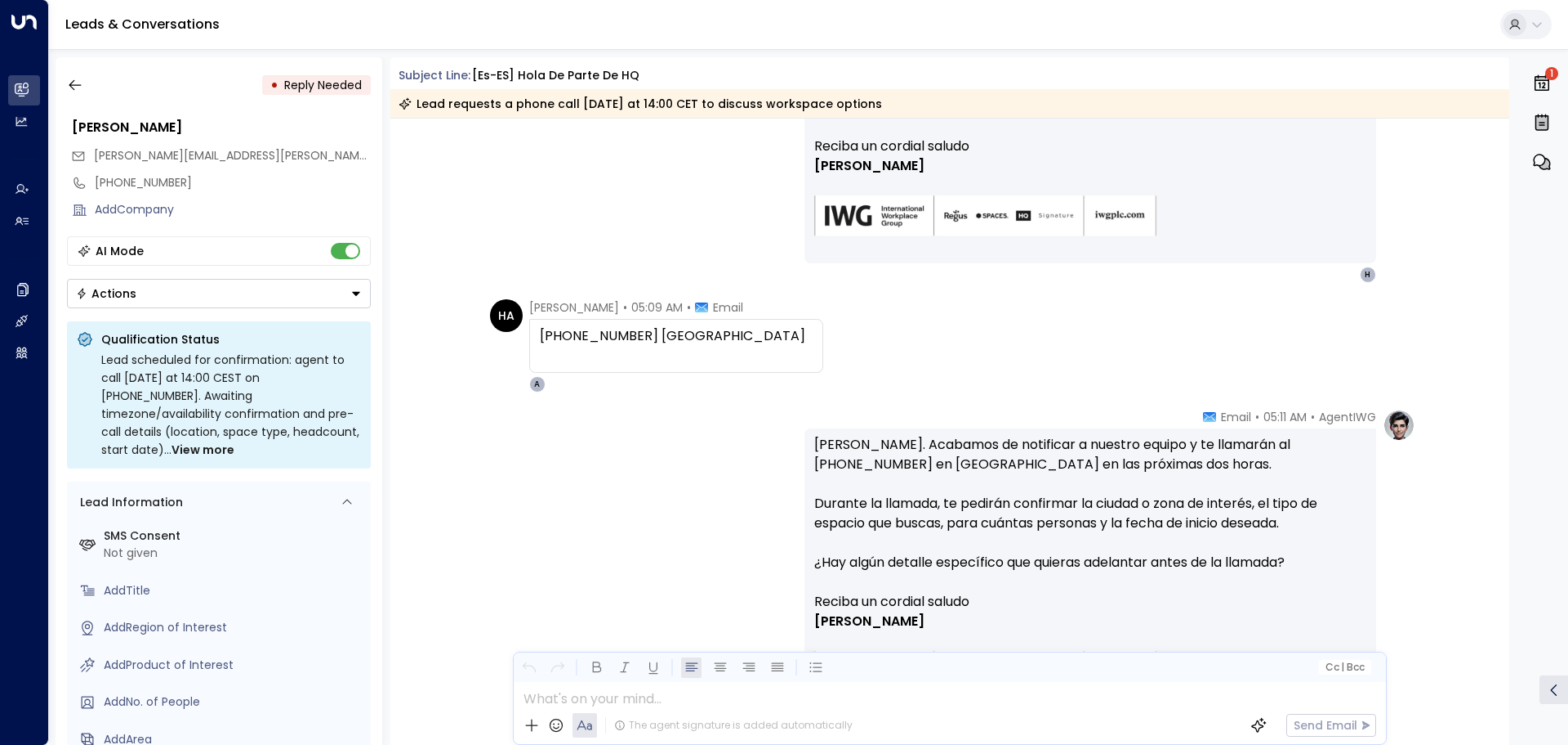
click at [1539, 82] on icon "button" at bounding box center [1542, 83] width 19 height 19
click at [79, 88] on icon "button" at bounding box center [75, 85] width 16 height 16
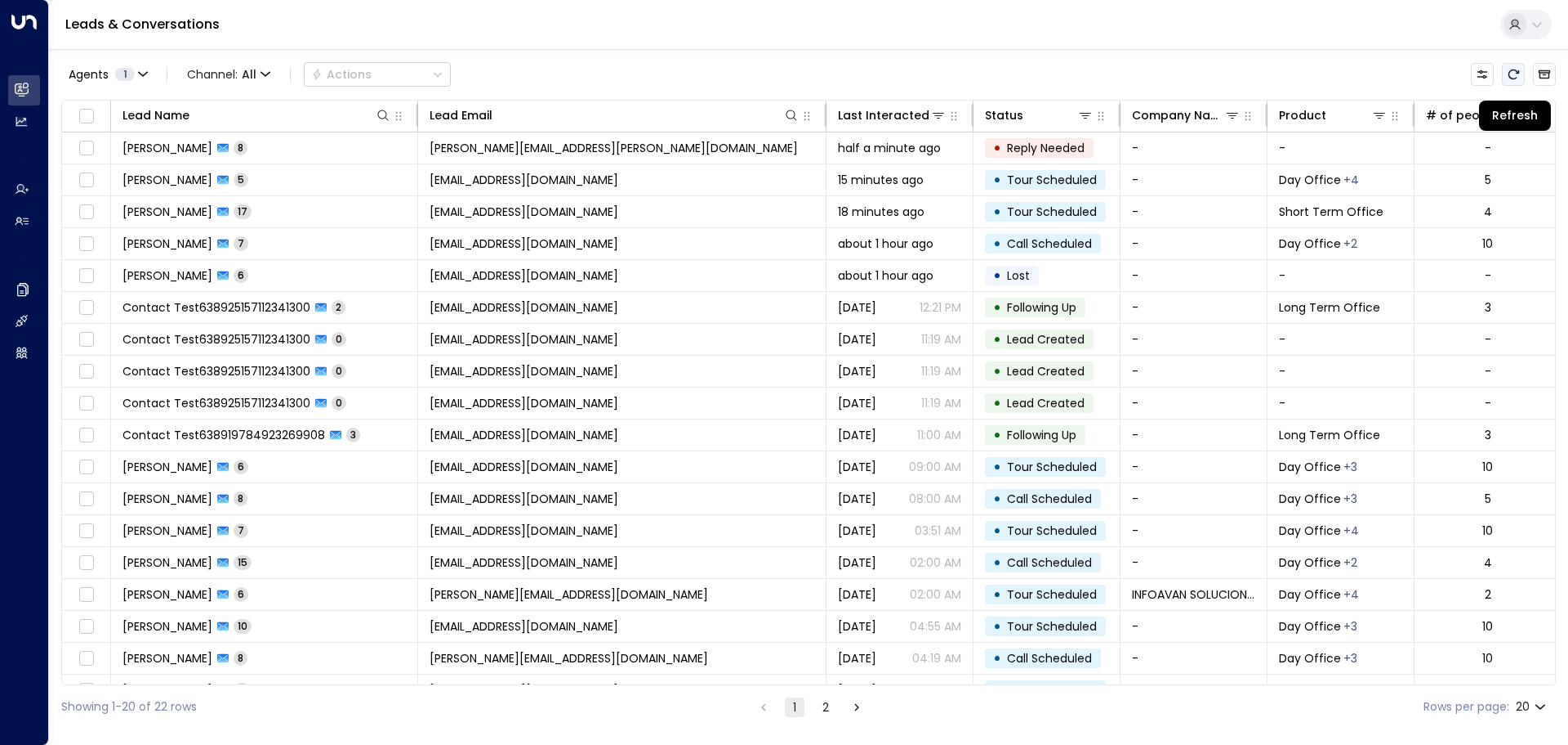
click at [1513, 76] on icon "Refresh" at bounding box center [1514, 74] width 13 height 13
click at [1520, 73] on button "Refresh" at bounding box center [1514, 74] width 23 height 23
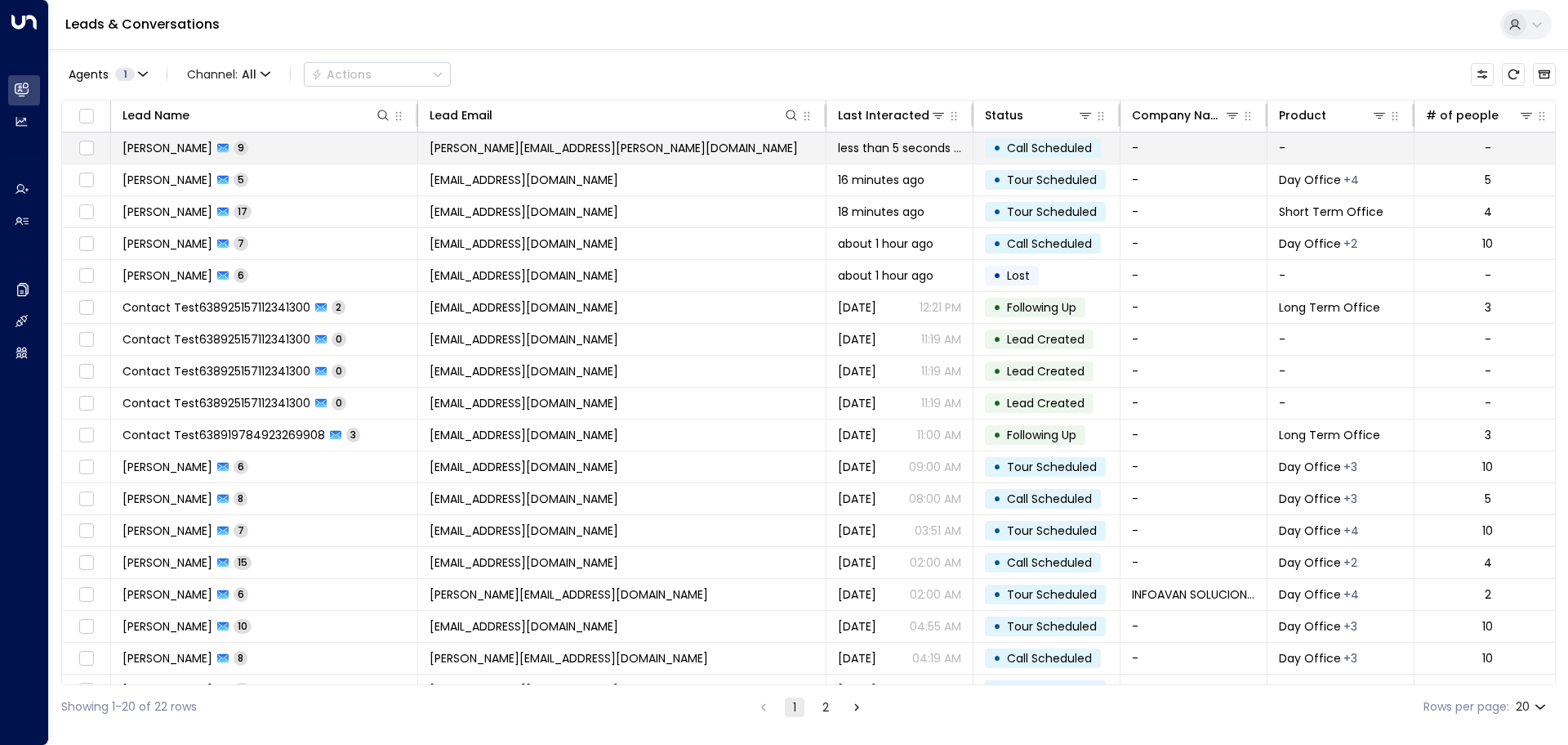
click at [552, 146] on span "[EMAIL_ADDRESS][DOMAIN_NAME]" at bounding box center [614, 147] width 368 height 16
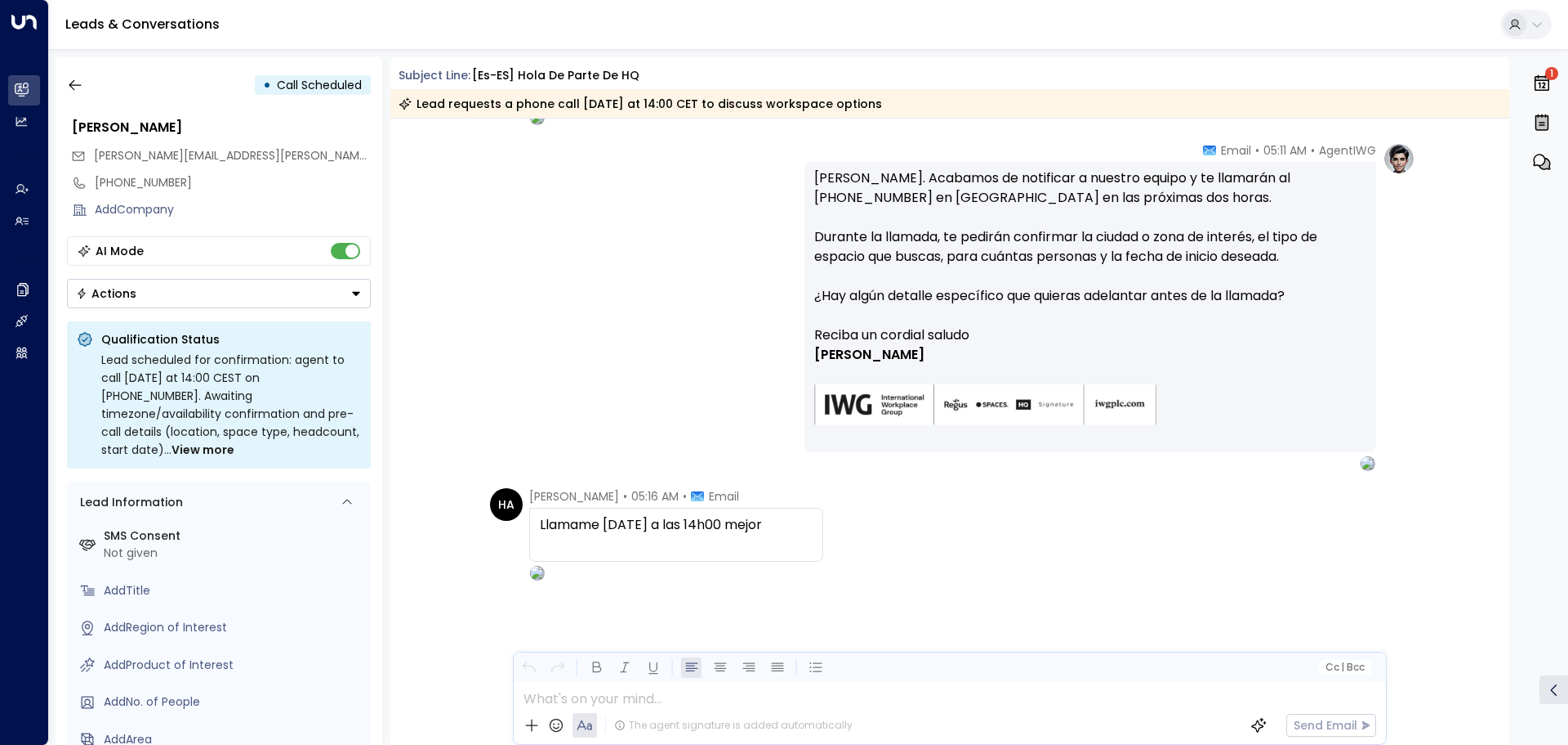
scroll to position [1931, 0]
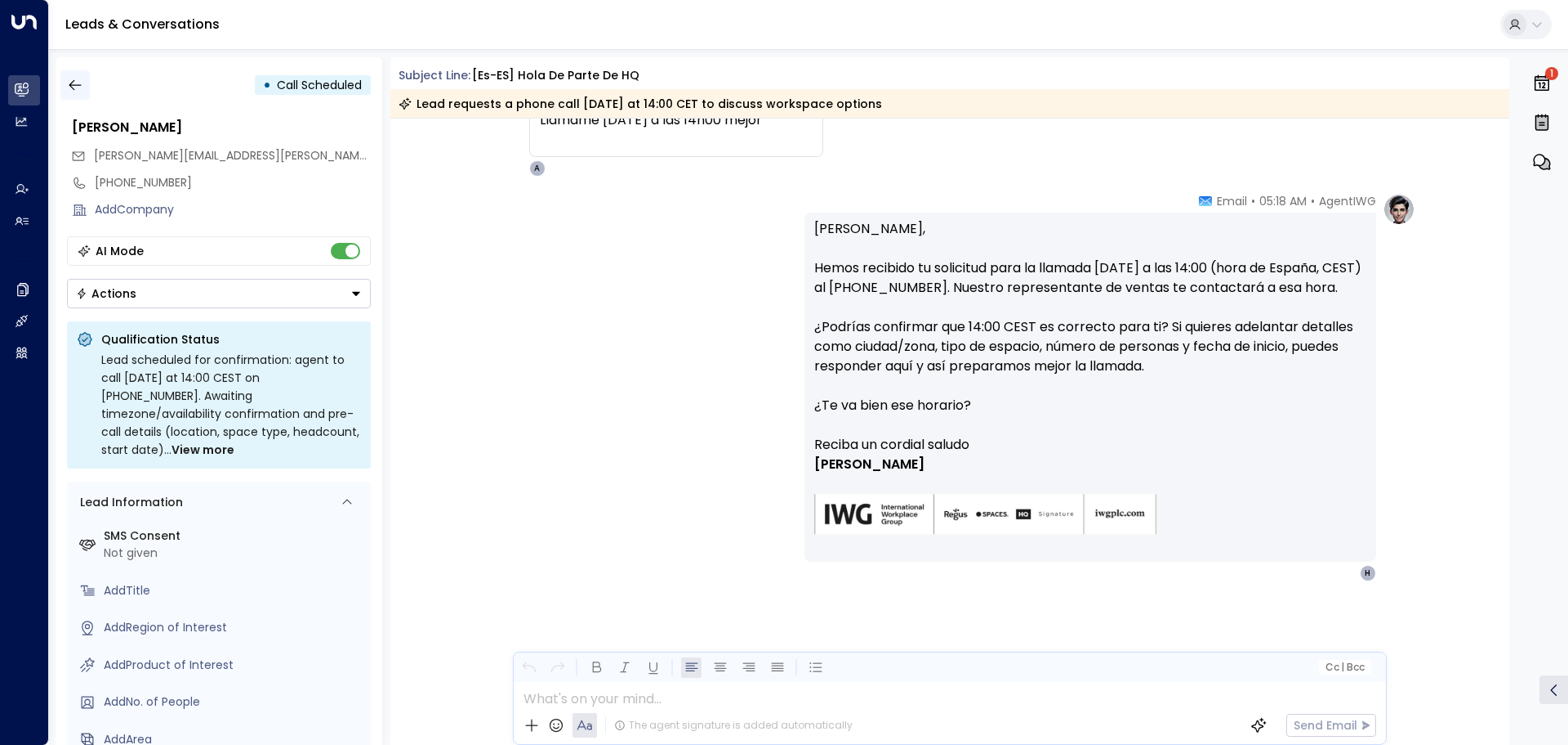
click at [77, 78] on icon "button" at bounding box center [75, 85] width 16 height 16
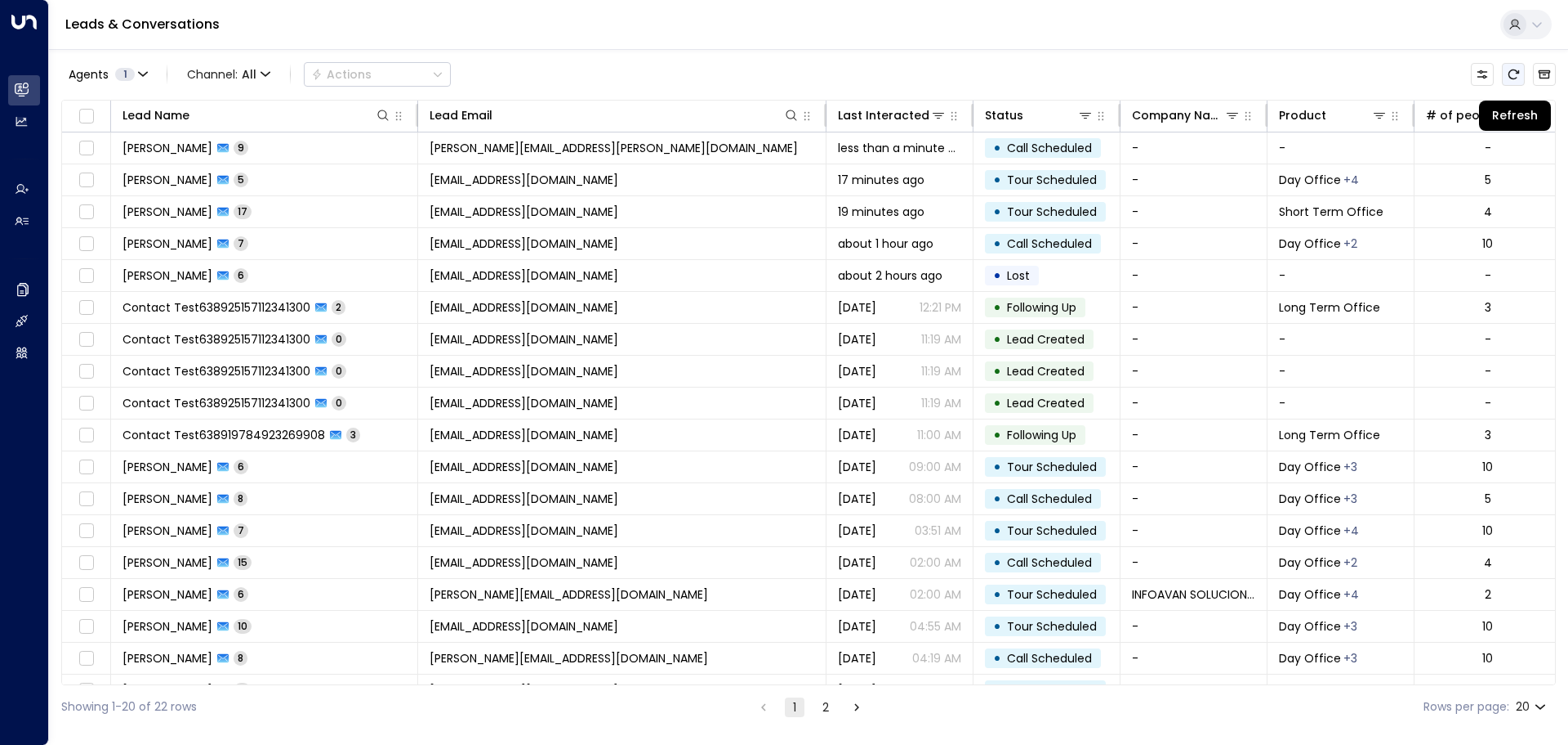
click at [1513, 75] on icon "Refresh" at bounding box center [1514, 74] width 13 height 13
click at [1520, 73] on button "Refresh" at bounding box center [1514, 74] width 23 height 23
click at [1518, 77] on icon "Refresh" at bounding box center [1514, 74] width 13 height 13
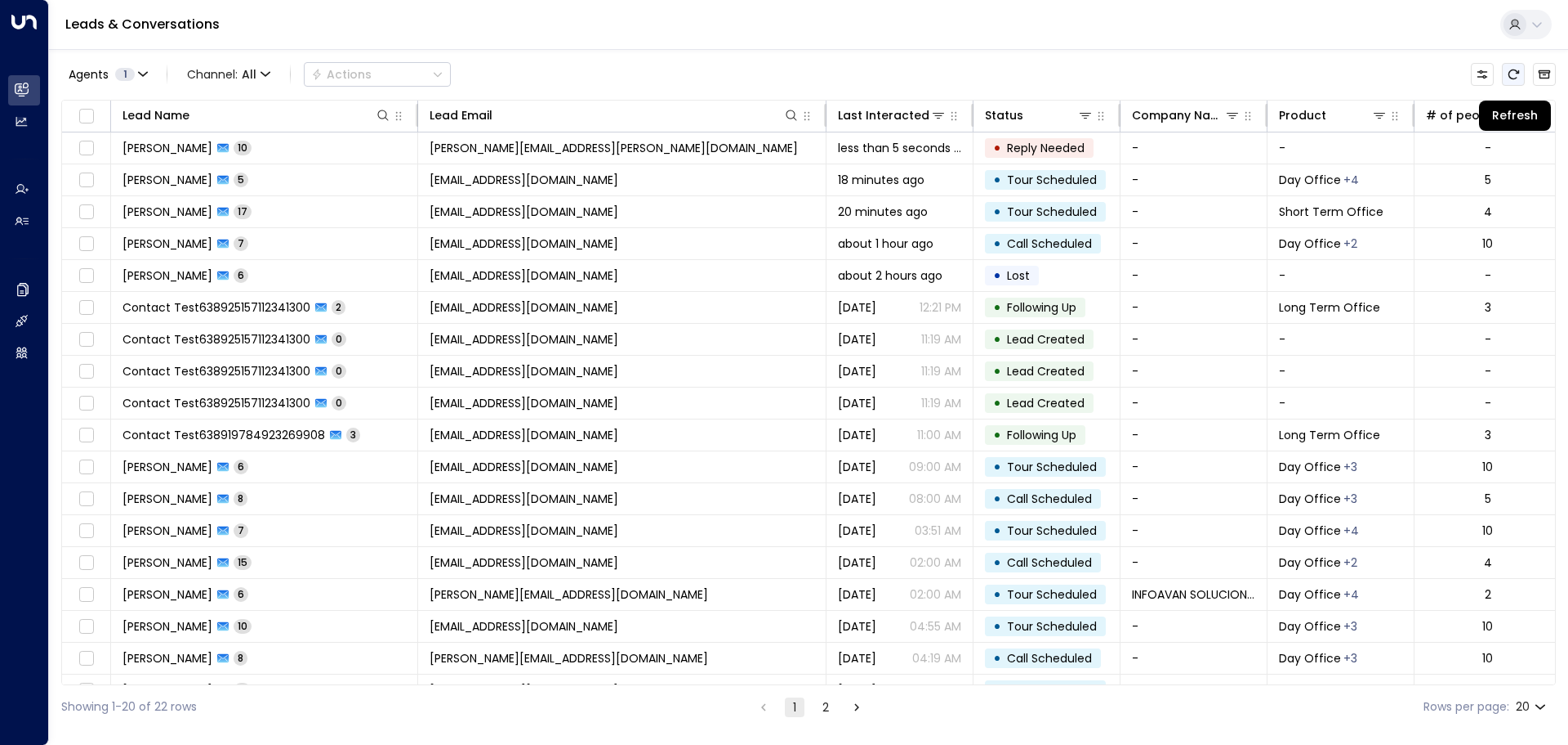
click at [1518, 77] on icon "Refresh" at bounding box center [1514, 74] width 13 height 13
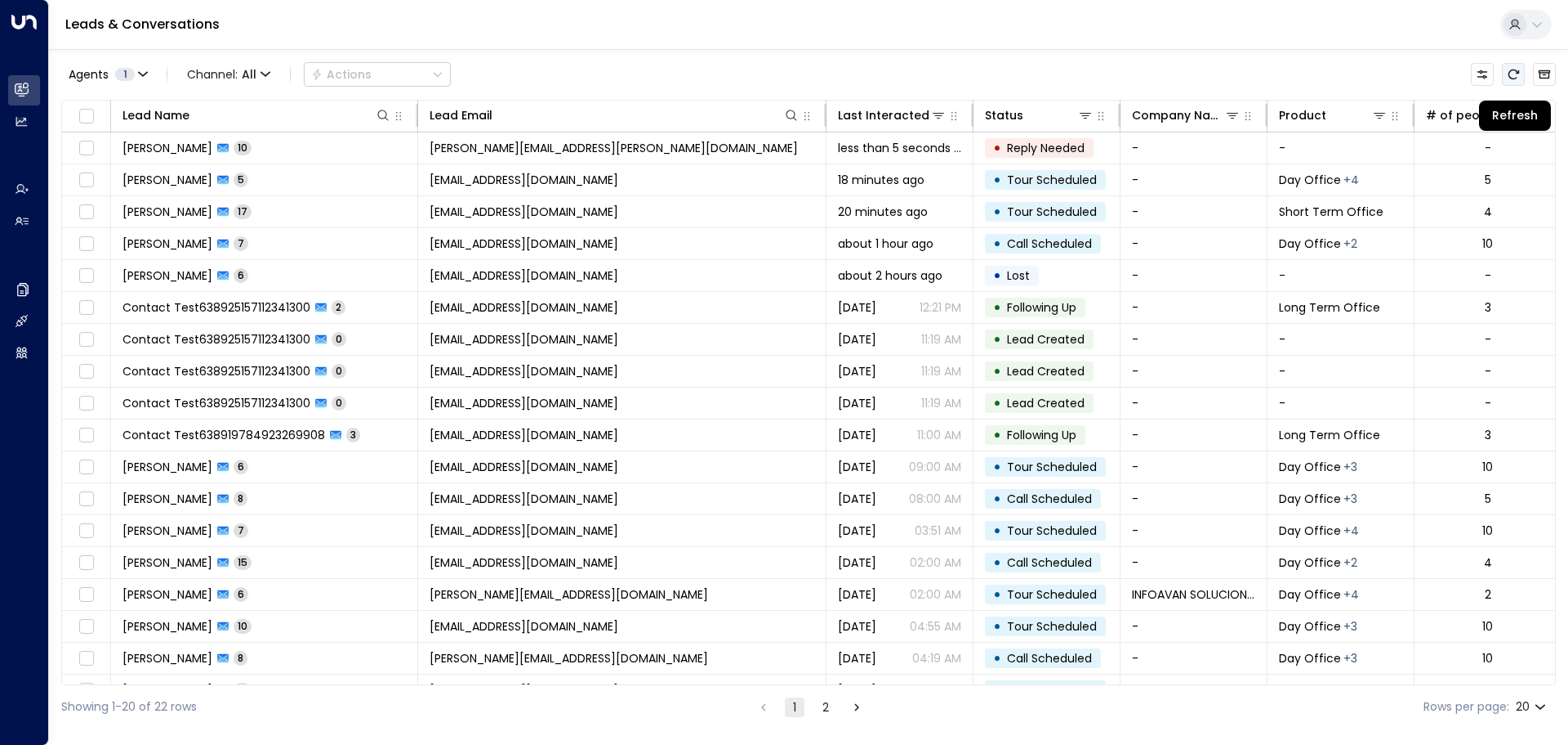
click at [1518, 77] on icon "Refresh" at bounding box center [1514, 74] width 13 height 13
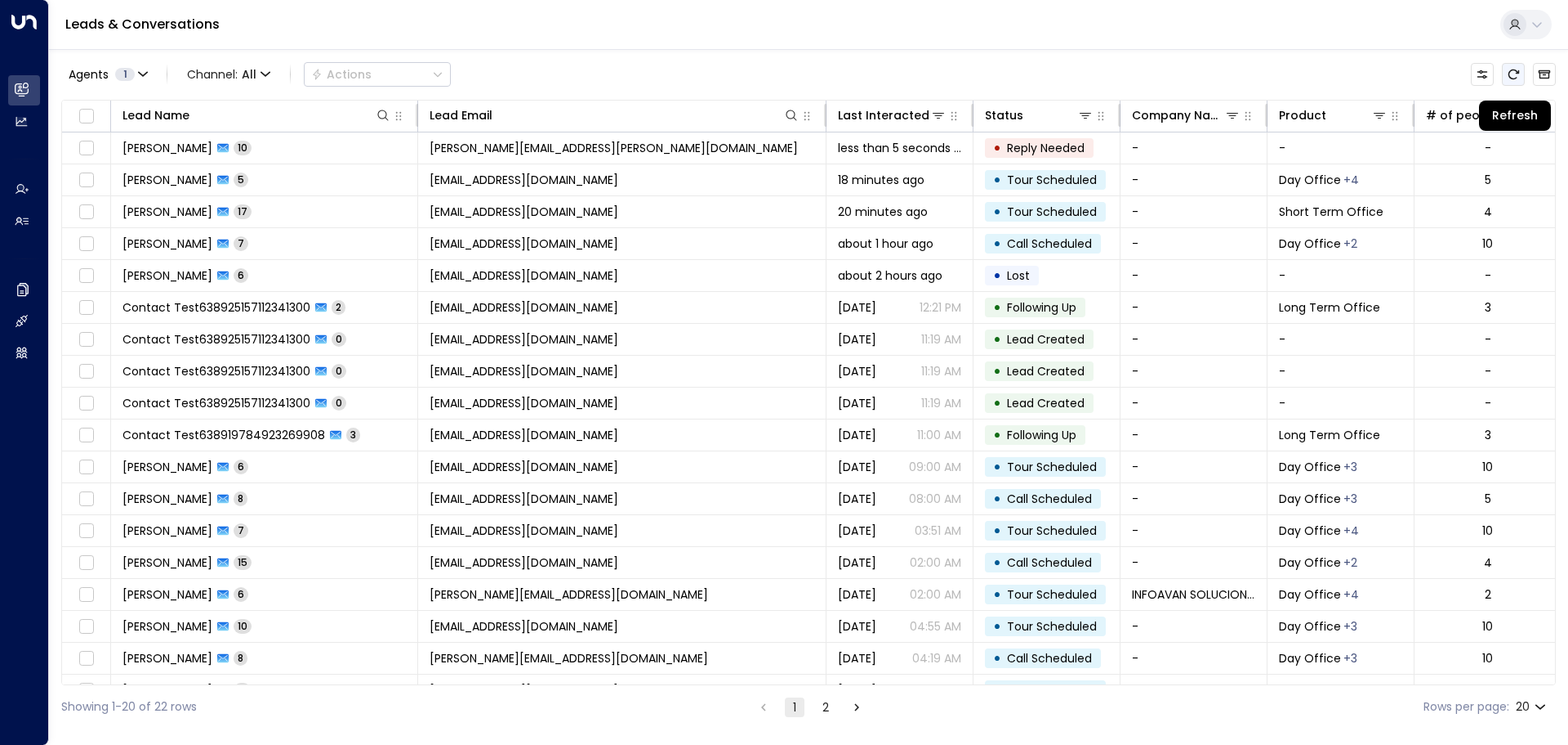
click at [1518, 77] on icon "Refresh" at bounding box center [1514, 74] width 13 height 13
click at [1515, 64] on button "Refresh" at bounding box center [1514, 74] width 23 height 23
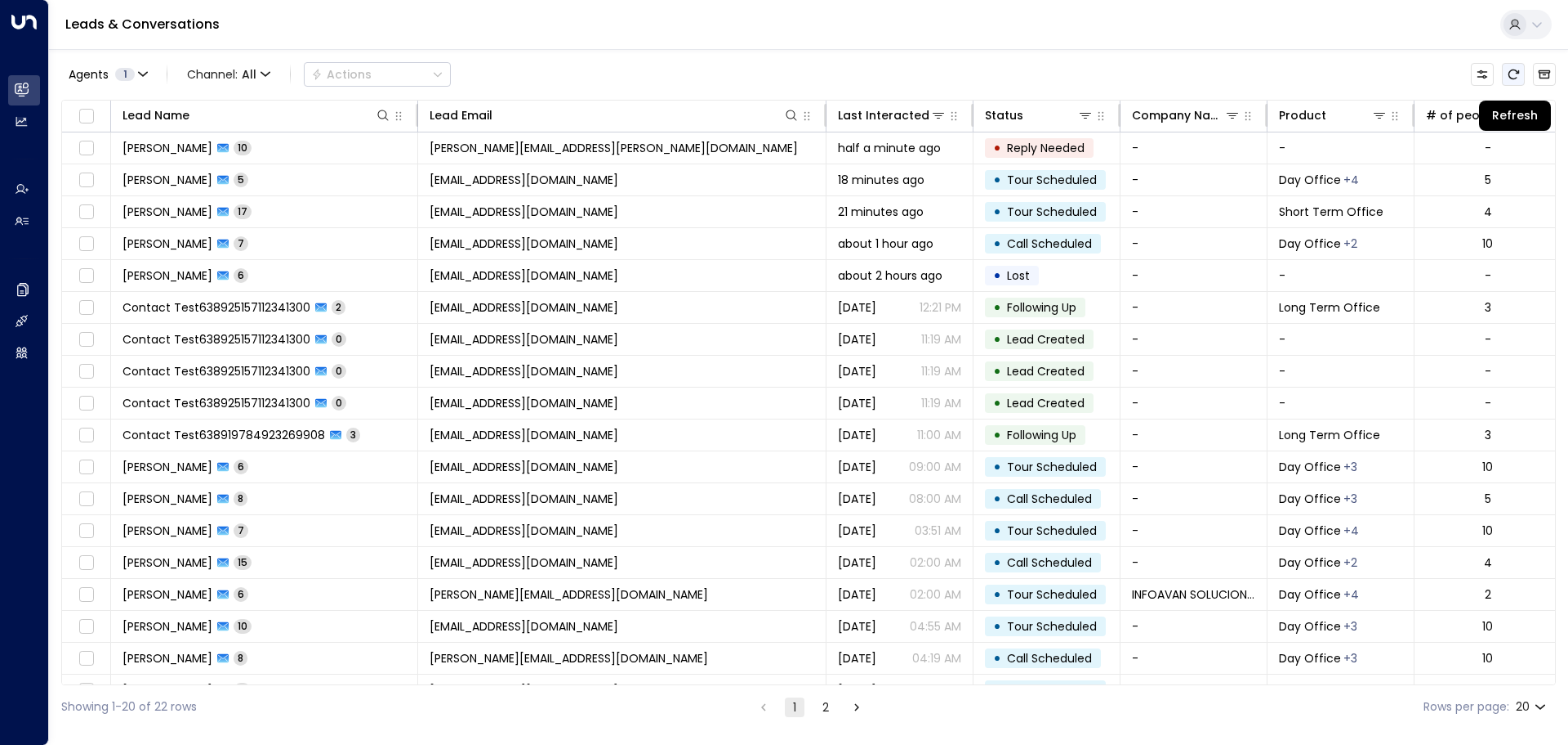
click at [1515, 73] on icon "Refresh" at bounding box center [1514, 74] width 13 height 13
click at [1512, 79] on icon "Refresh" at bounding box center [1513, 74] width 11 height 10
click at [1512, 78] on icon "Refresh" at bounding box center [1514, 74] width 13 height 13
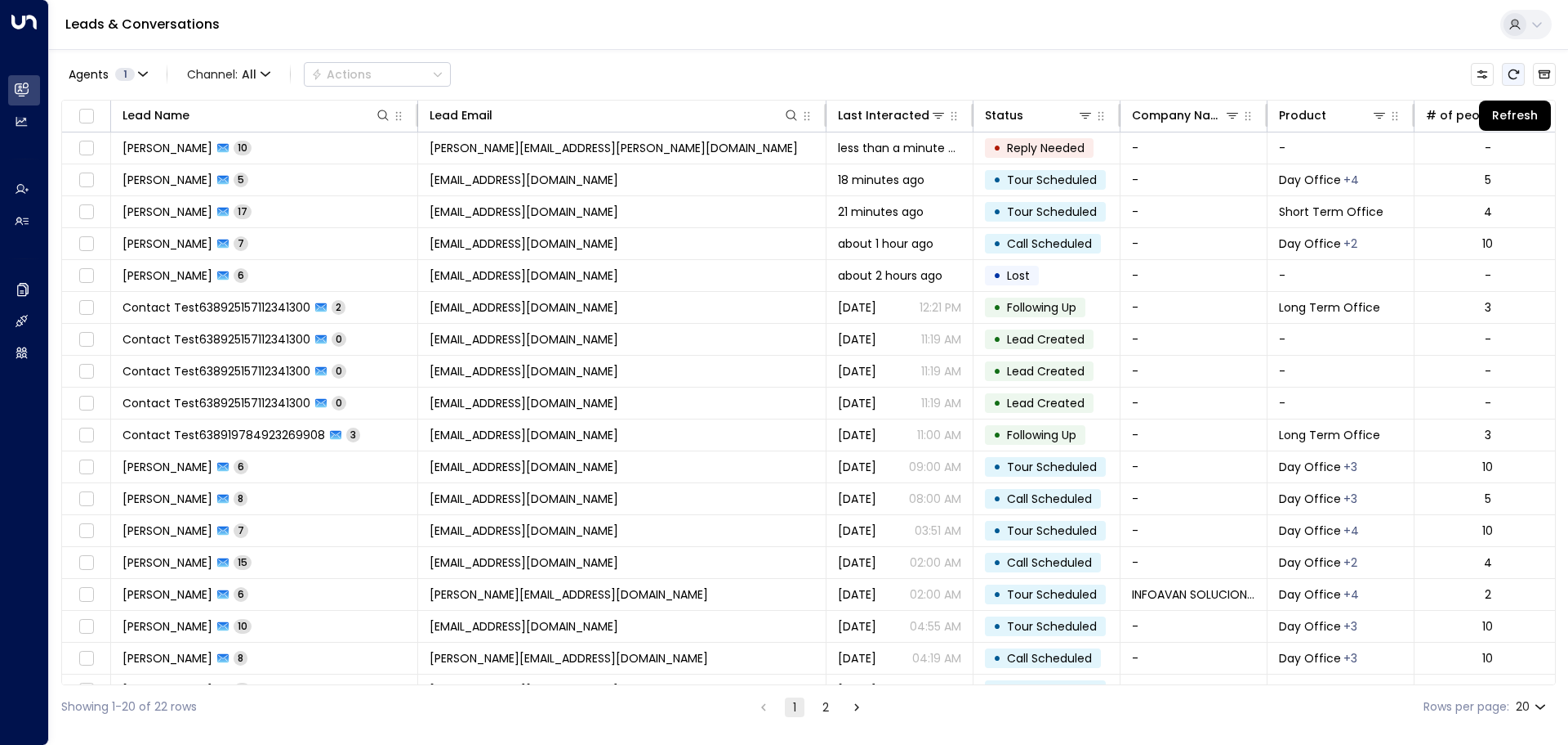
click at [1513, 67] on icon "Refresh" at bounding box center [1514, 74] width 13 height 13
click at [1515, 71] on icon "Refresh" at bounding box center [1514, 74] width 13 height 13
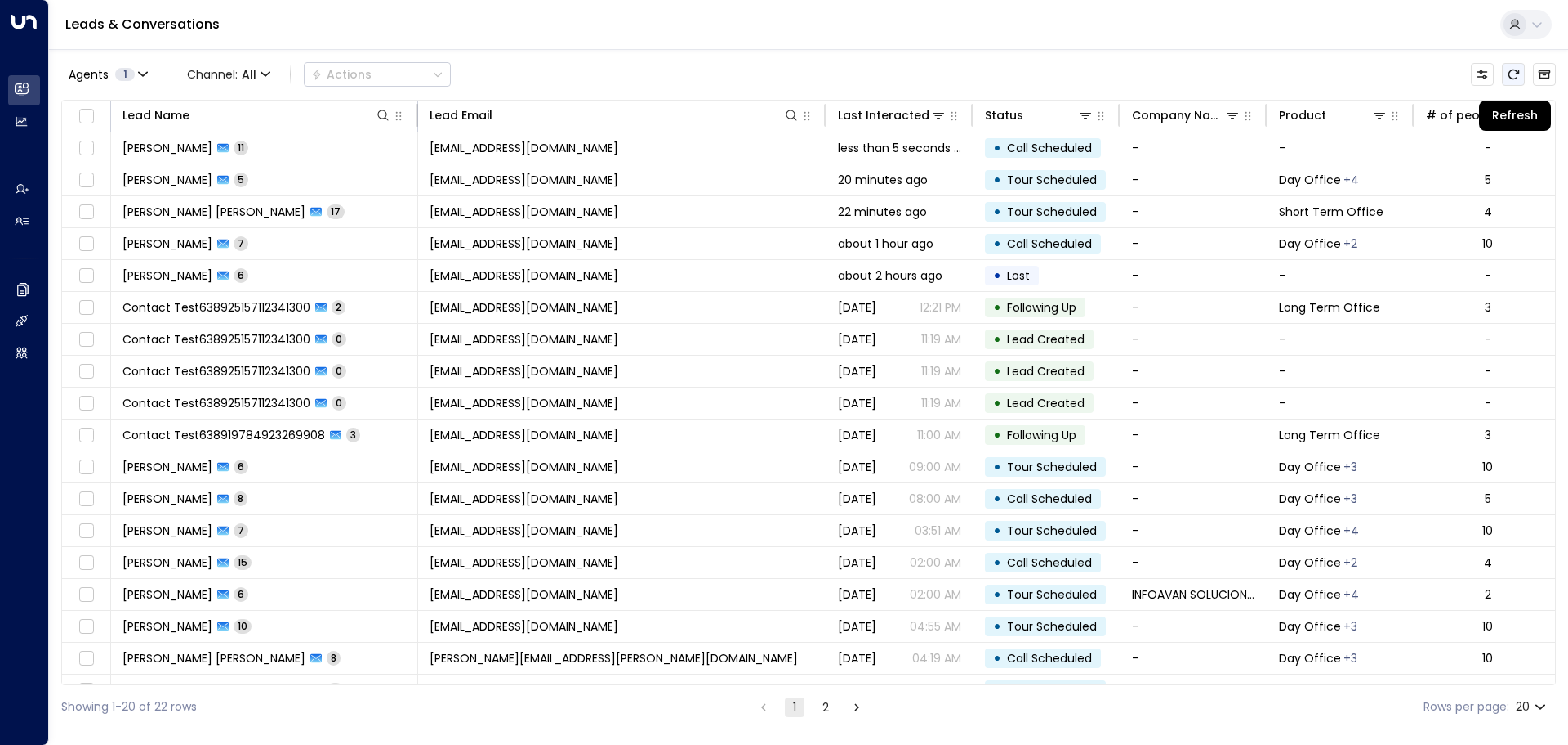
click at [1523, 81] on button "Refresh" at bounding box center [1514, 74] width 23 height 23
click at [1518, 79] on icon "Refresh" at bounding box center [1514, 74] width 13 height 13
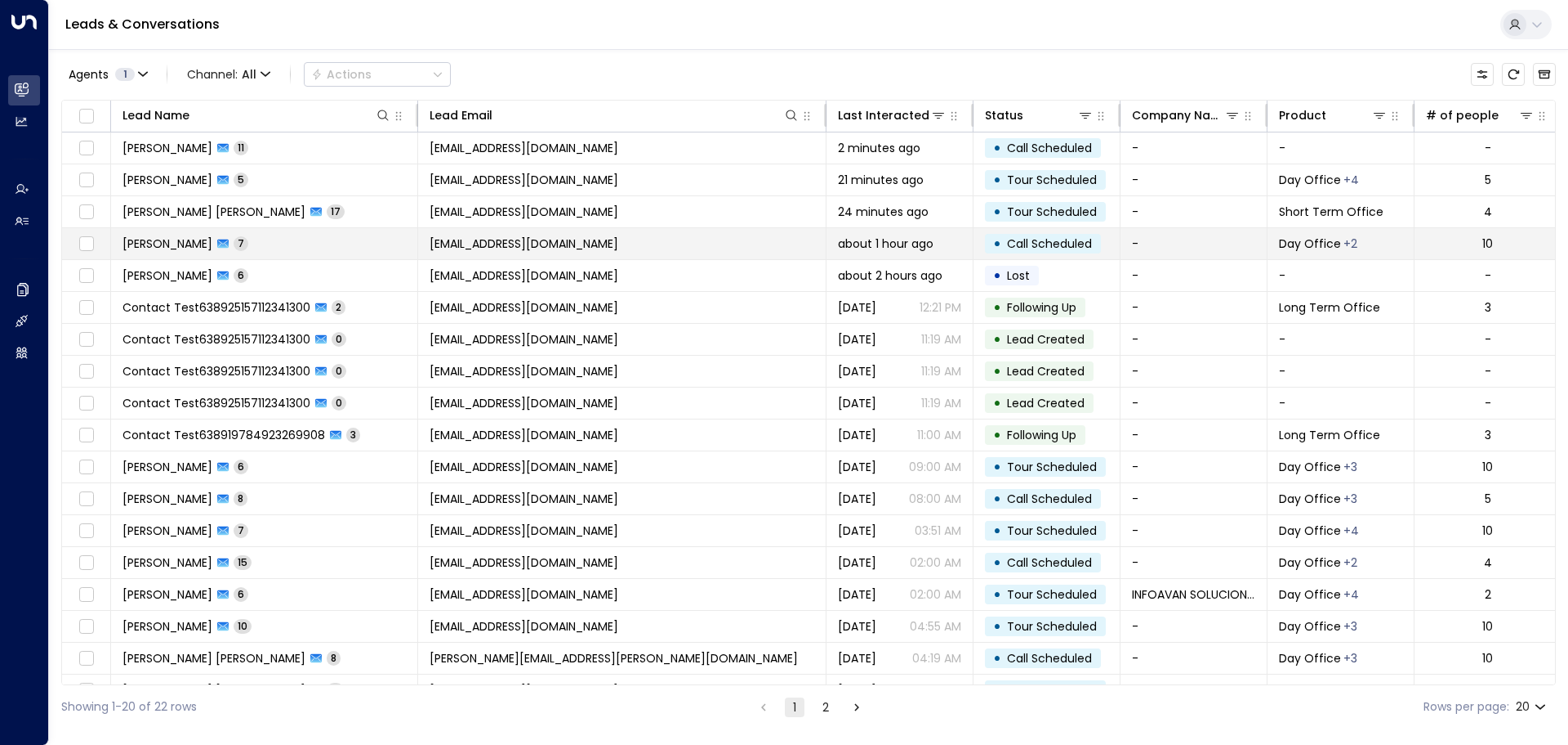
click at [499, 242] on span "[EMAIL_ADDRESS][DOMAIN_NAME]" at bounding box center [524, 244] width 189 height 16
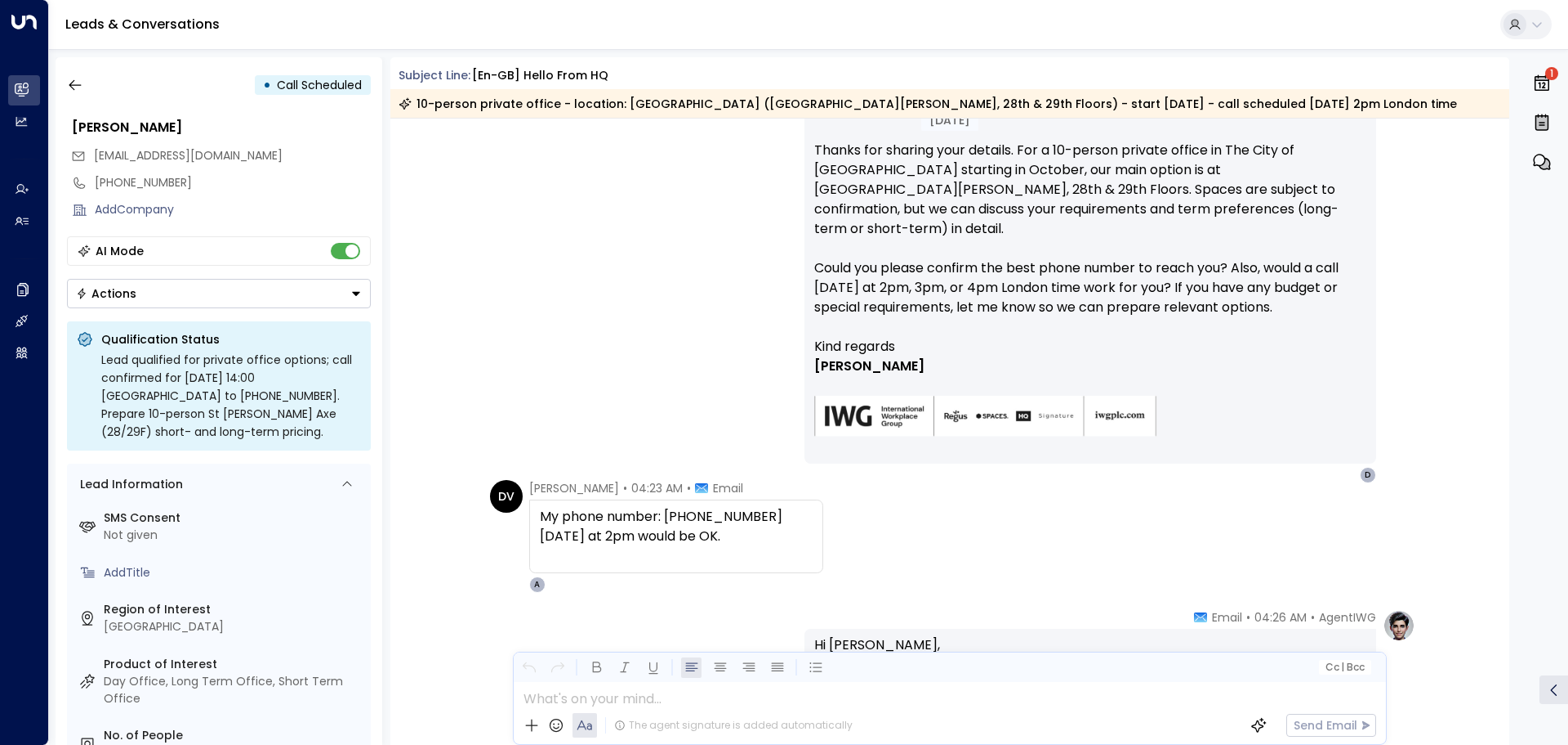
scroll to position [1344, 0]
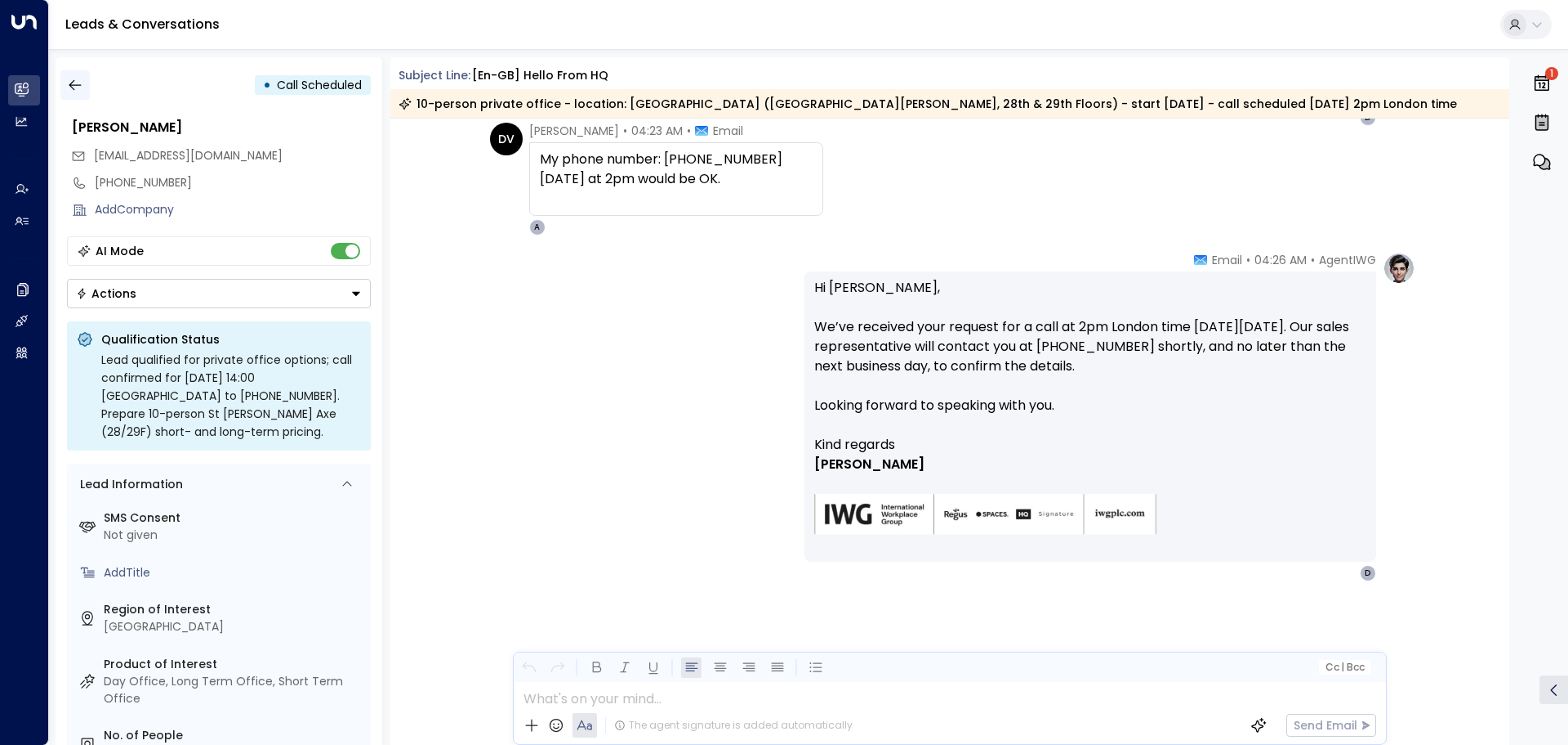
click at [72, 81] on icon "button" at bounding box center [75, 85] width 16 height 16
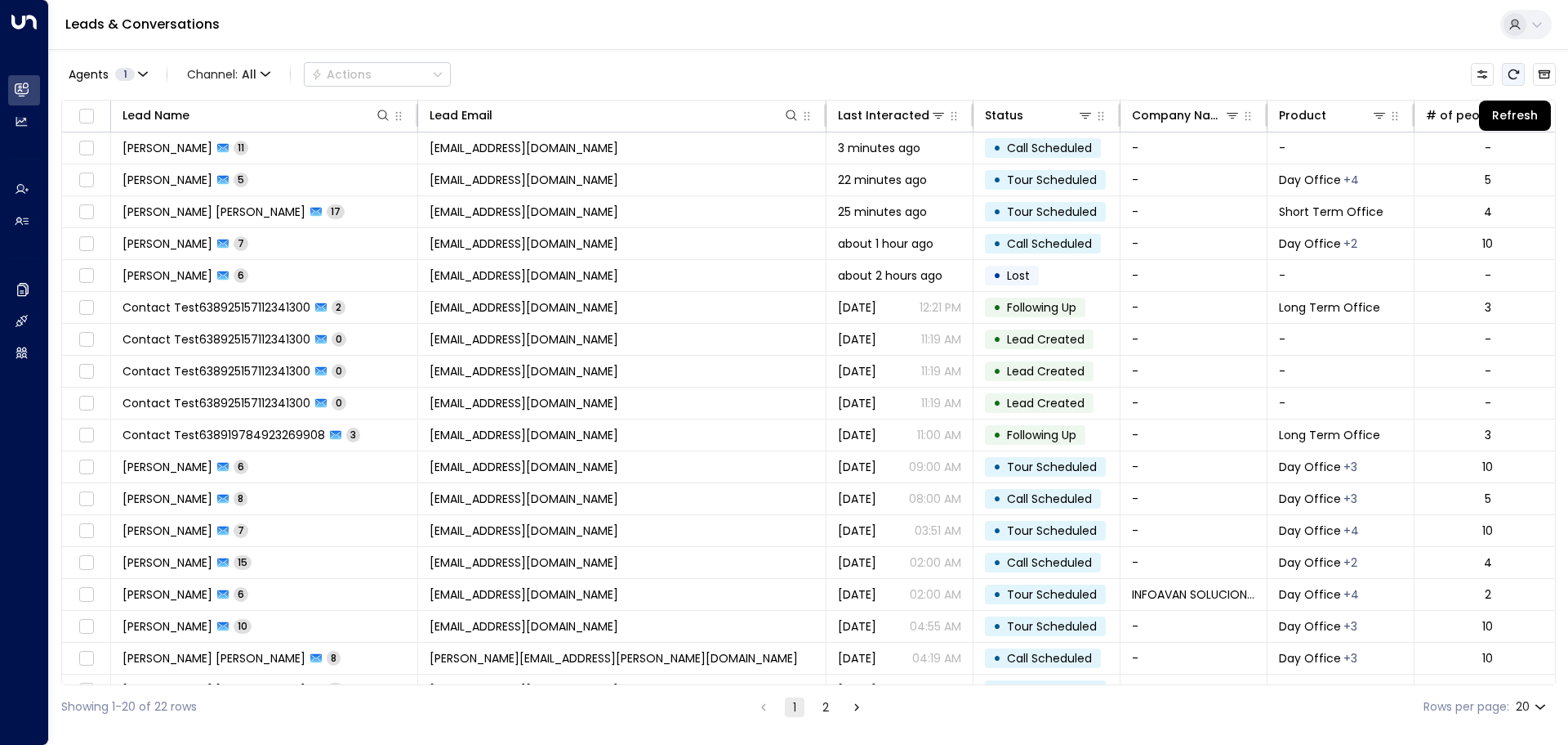
click at [1510, 79] on icon "Refresh" at bounding box center [1514, 74] width 13 height 13
click at [1510, 75] on icon "Refresh" at bounding box center [1514, 74] width 13 height 13
click at [1517, 74] on icon "Refresh" at bounding box center [1514, 74] width 13 height 13
click at [1517, 83] on button "Refresh" at bounding box center [1514, 74] width 23 height 23
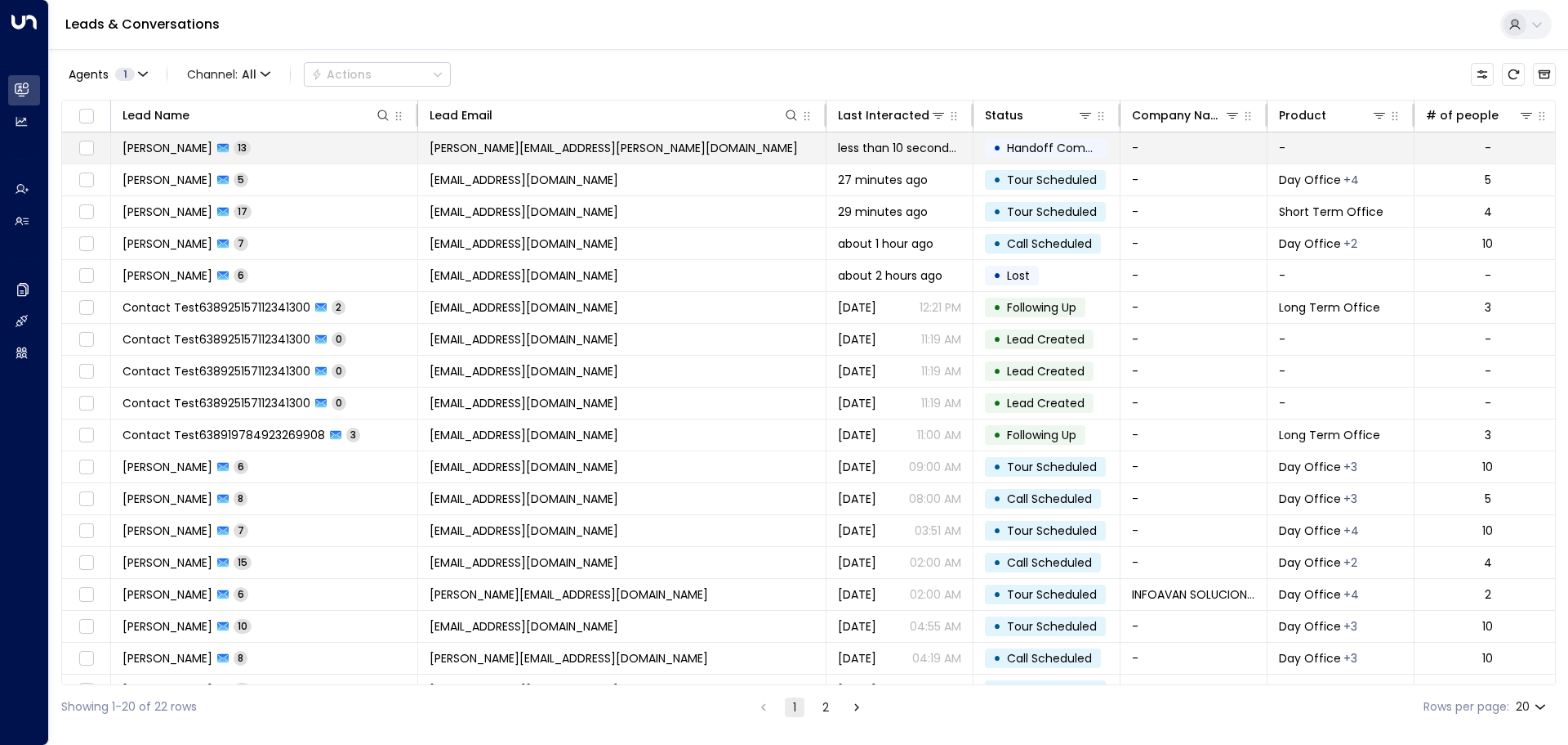
click at [1057, 149] on span "Handoff Completed" at bounding box center [1065, 147] width 115 height 16
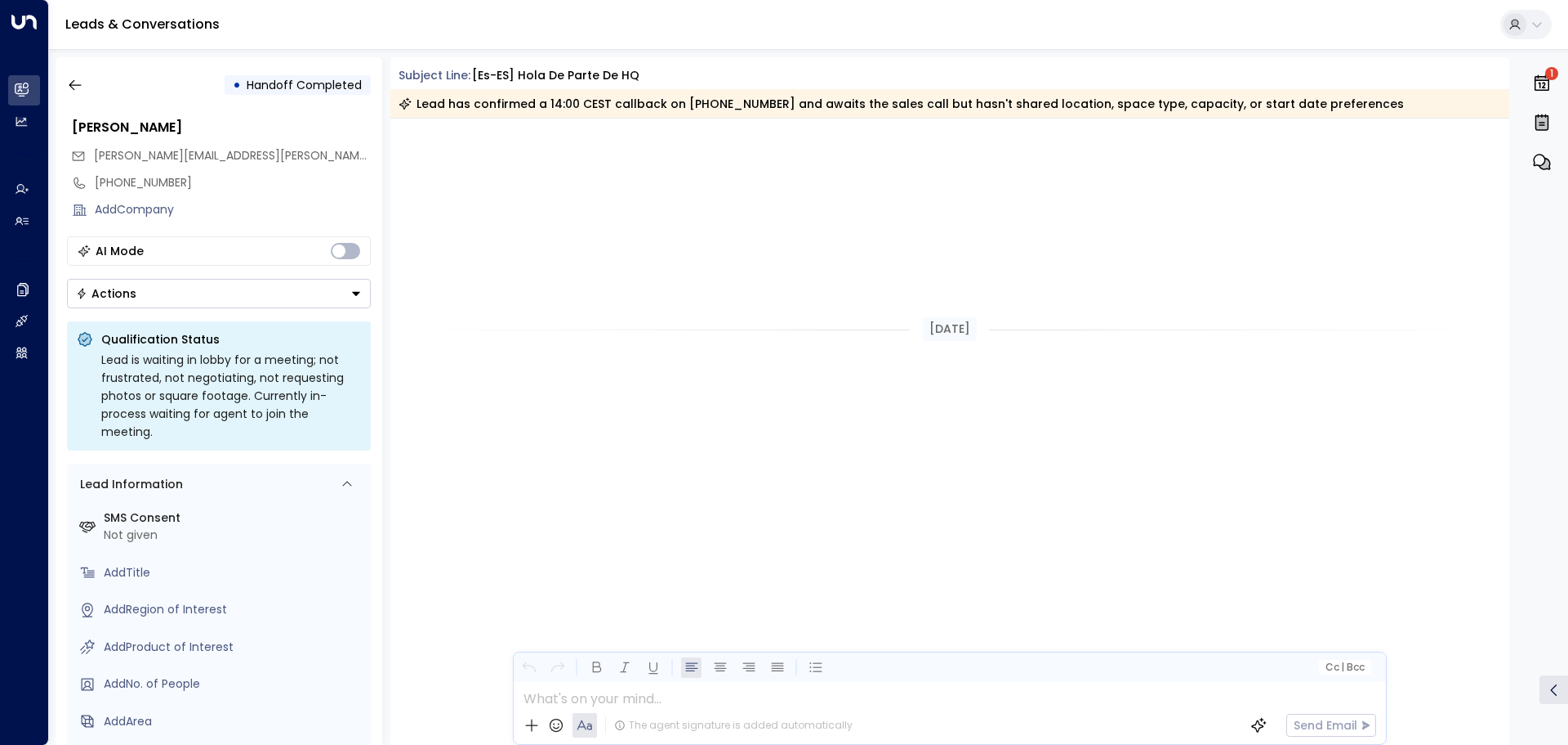
scroll to position [3760, 0]
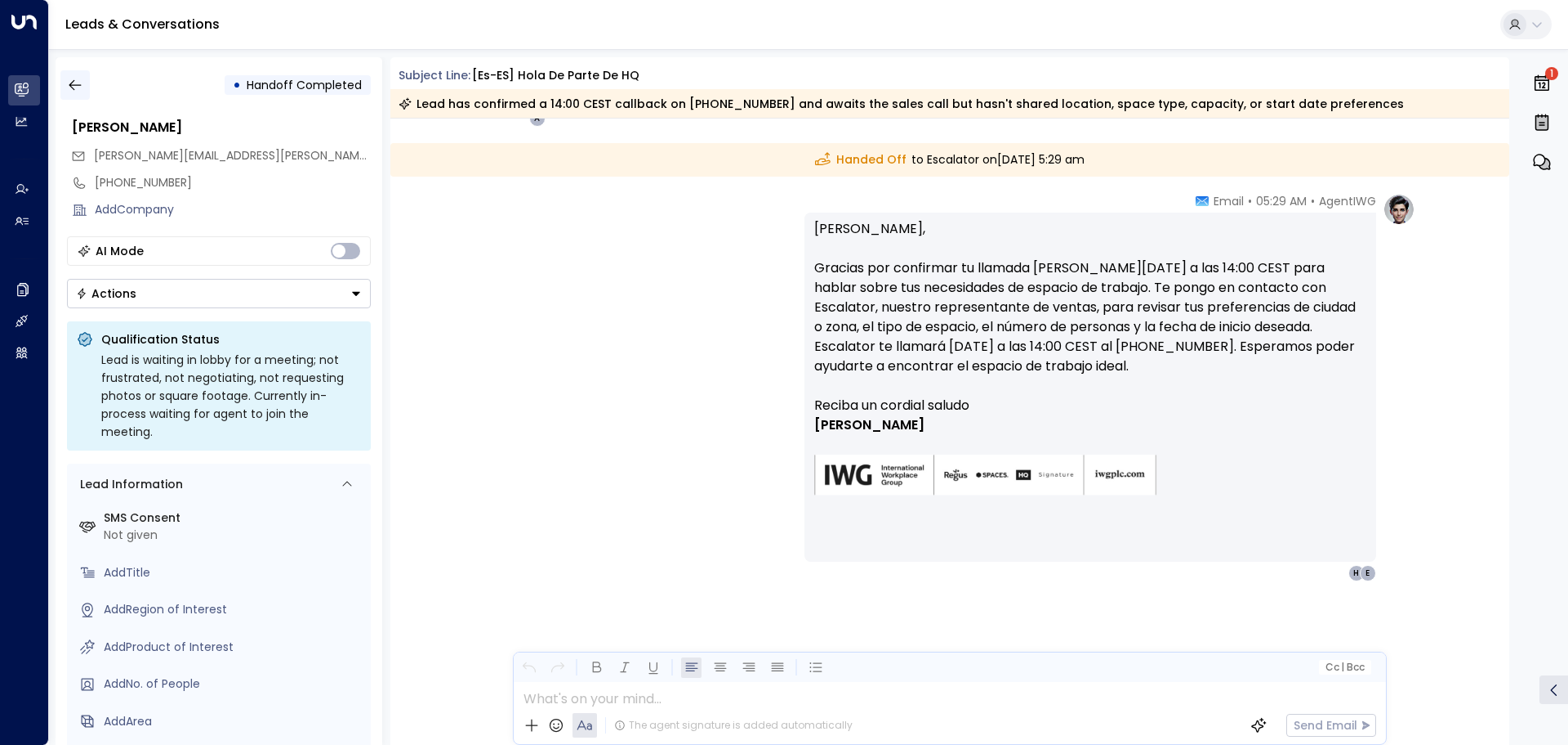
click at [67, 86] on icon "button" at bounding box center [75, 85] width 16 height 16
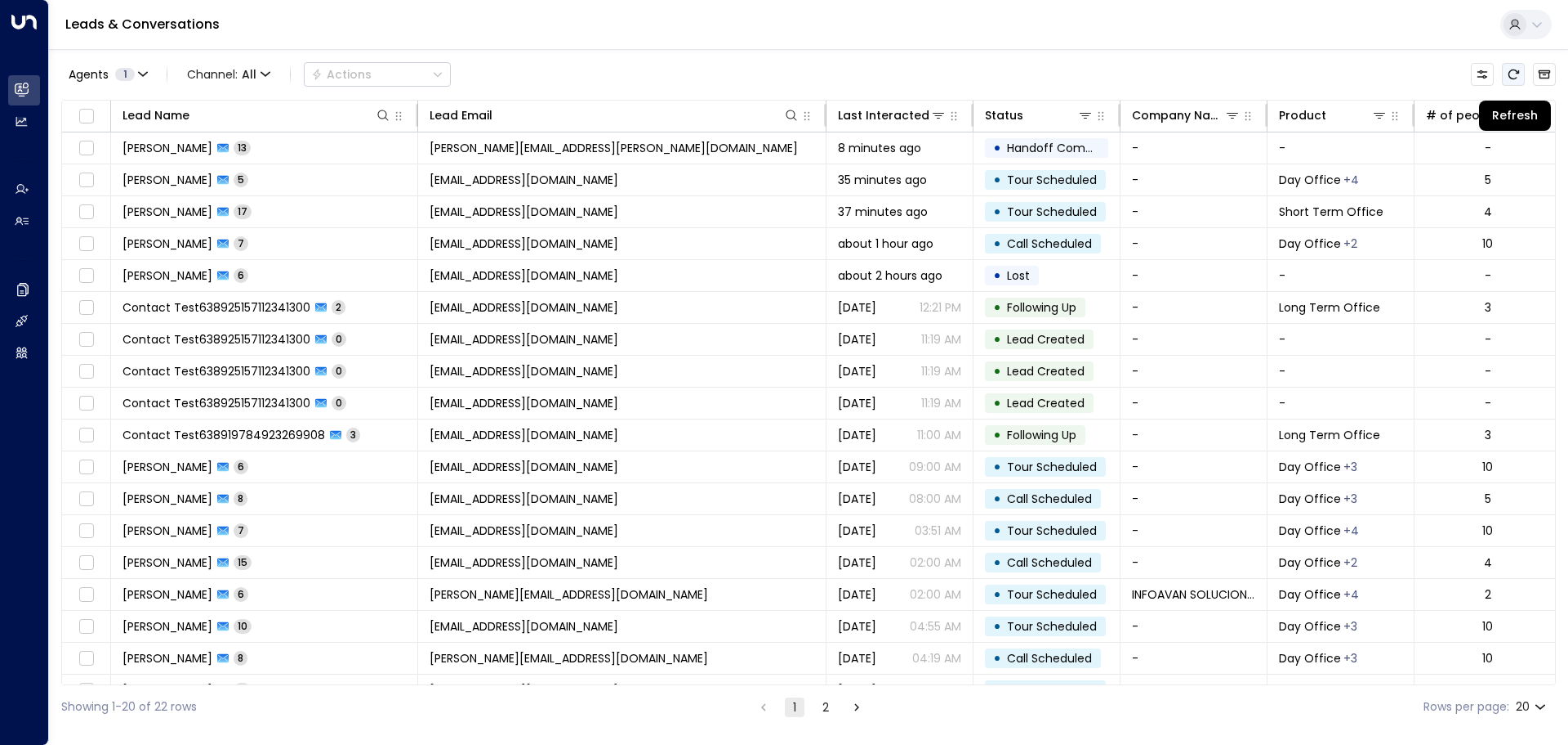
click at [1510, 76] on icon "Refresh" at bounding box center [1514, 74] width 13 height 13
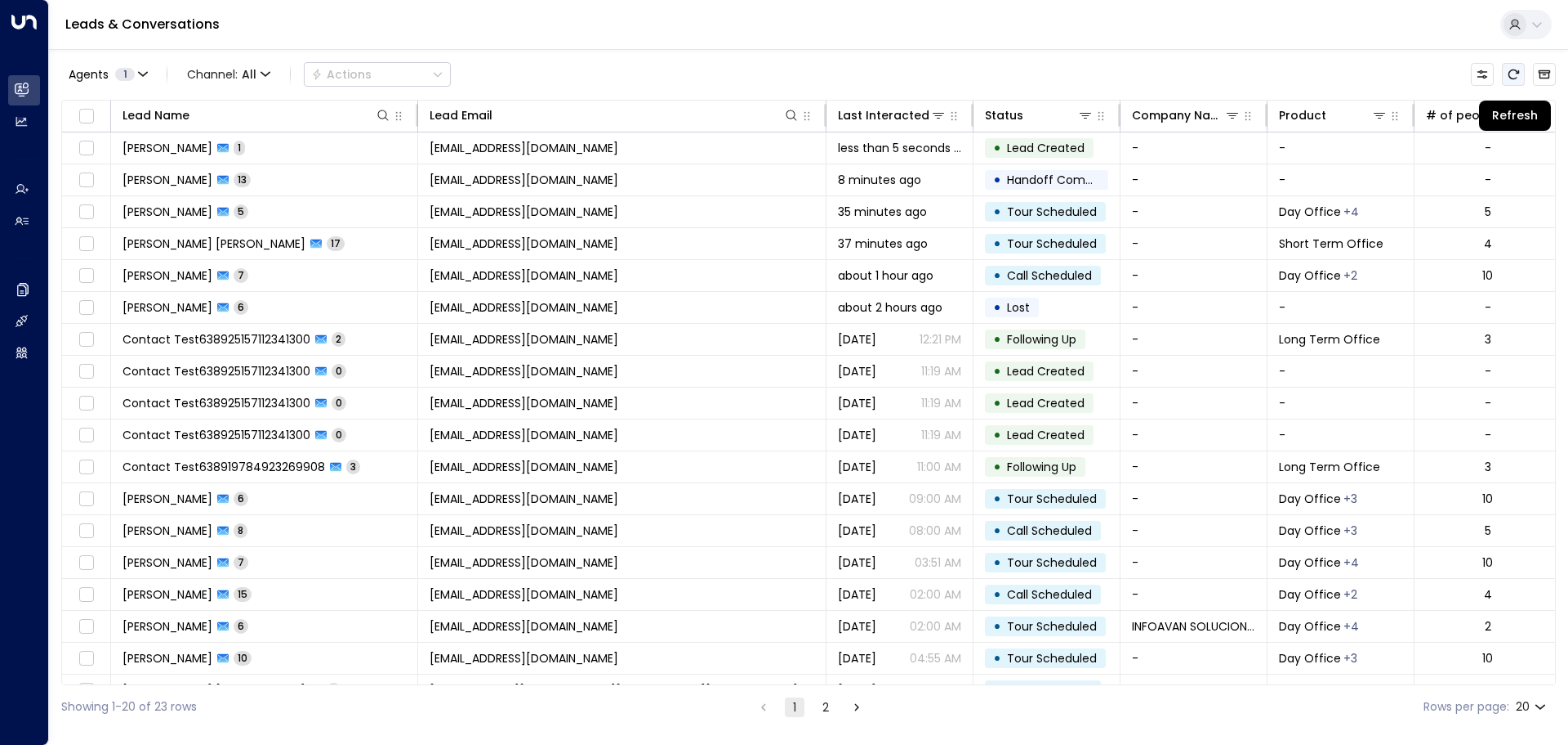
click at [1509, 74] on icon "Refresh" at bounding box center [1513, 74] width 11 height 10
click at [1519, 72] on icon "Refresh" at bounding box center [1513, 74] width 11 height 10
click at [1519, 67] on icon "Refresh" at bounding box center [1514, 74] width 13 height 13
click at [1514, 75] on icon "Refresh" at bounding box center [1514, 74] width 13 height 13
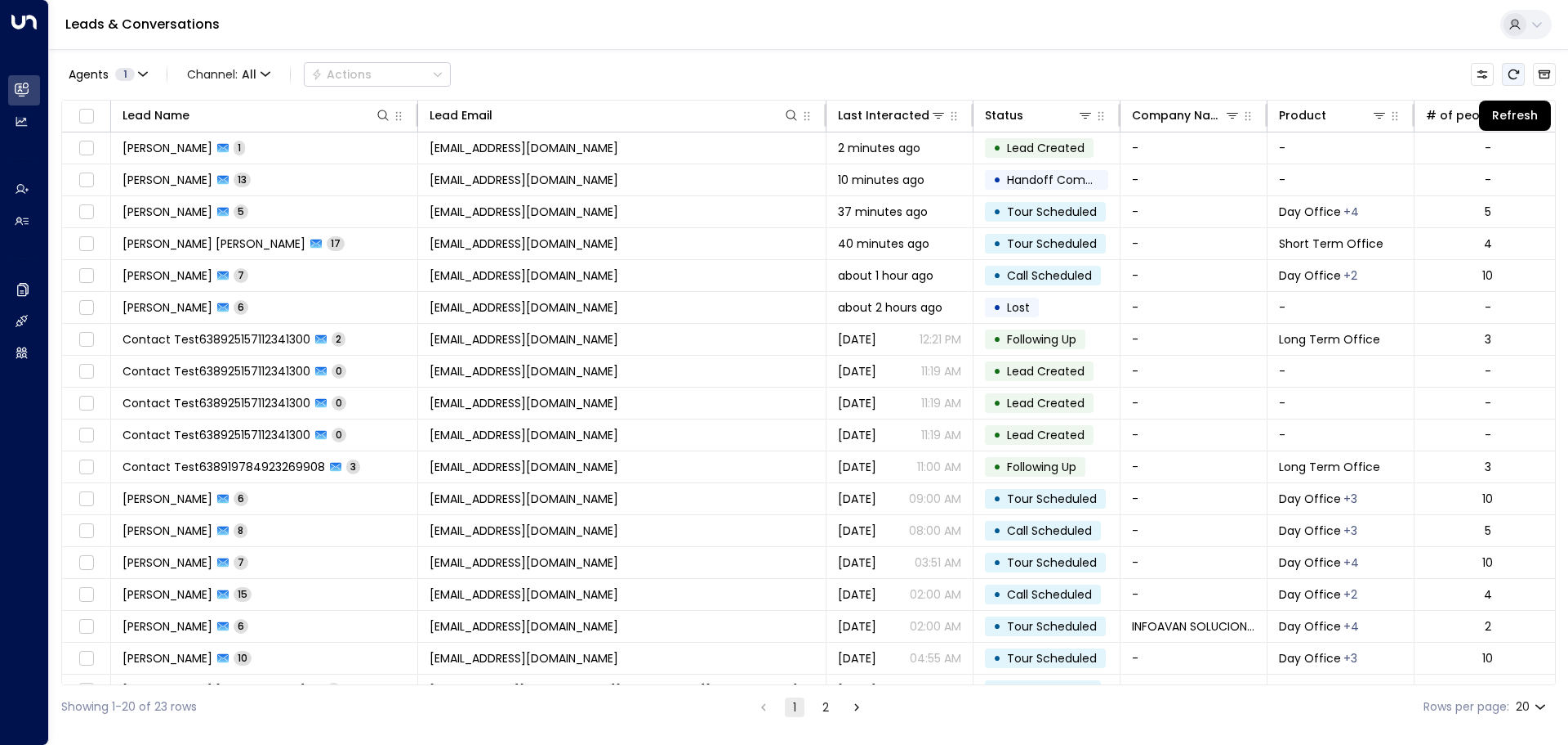
click at [1514, 75] on icon "Refresh" at bounding box center [1514, 74] width 13 height 13
click at [1505, 75] on button "Refresh" at bounding box center [1514, 74] width 23 height 23
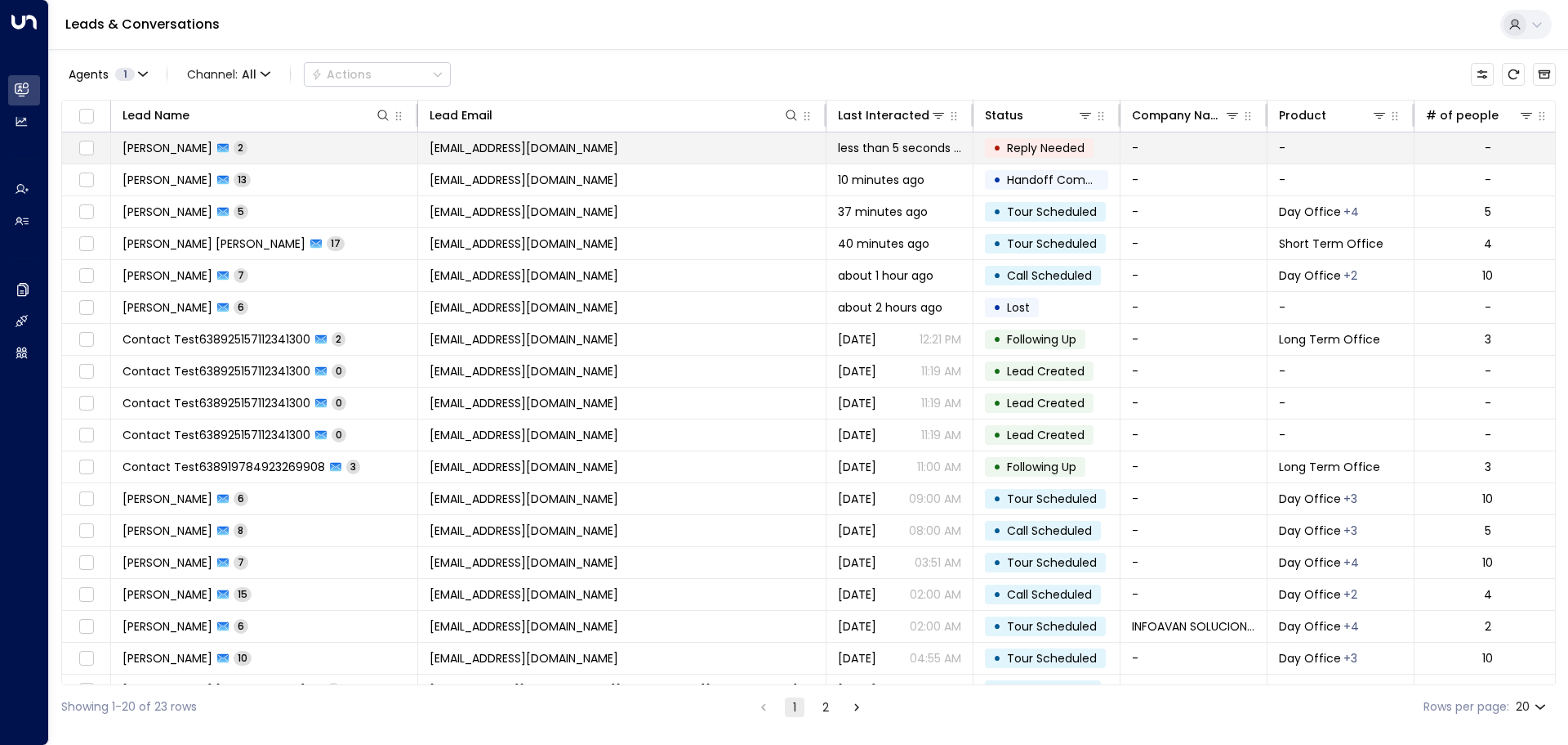
click at [542, 149] on span "[EMAIL_ADDRESS][DOMAIN_NAME]" at bounding box center [524, 147] width 189 height 16
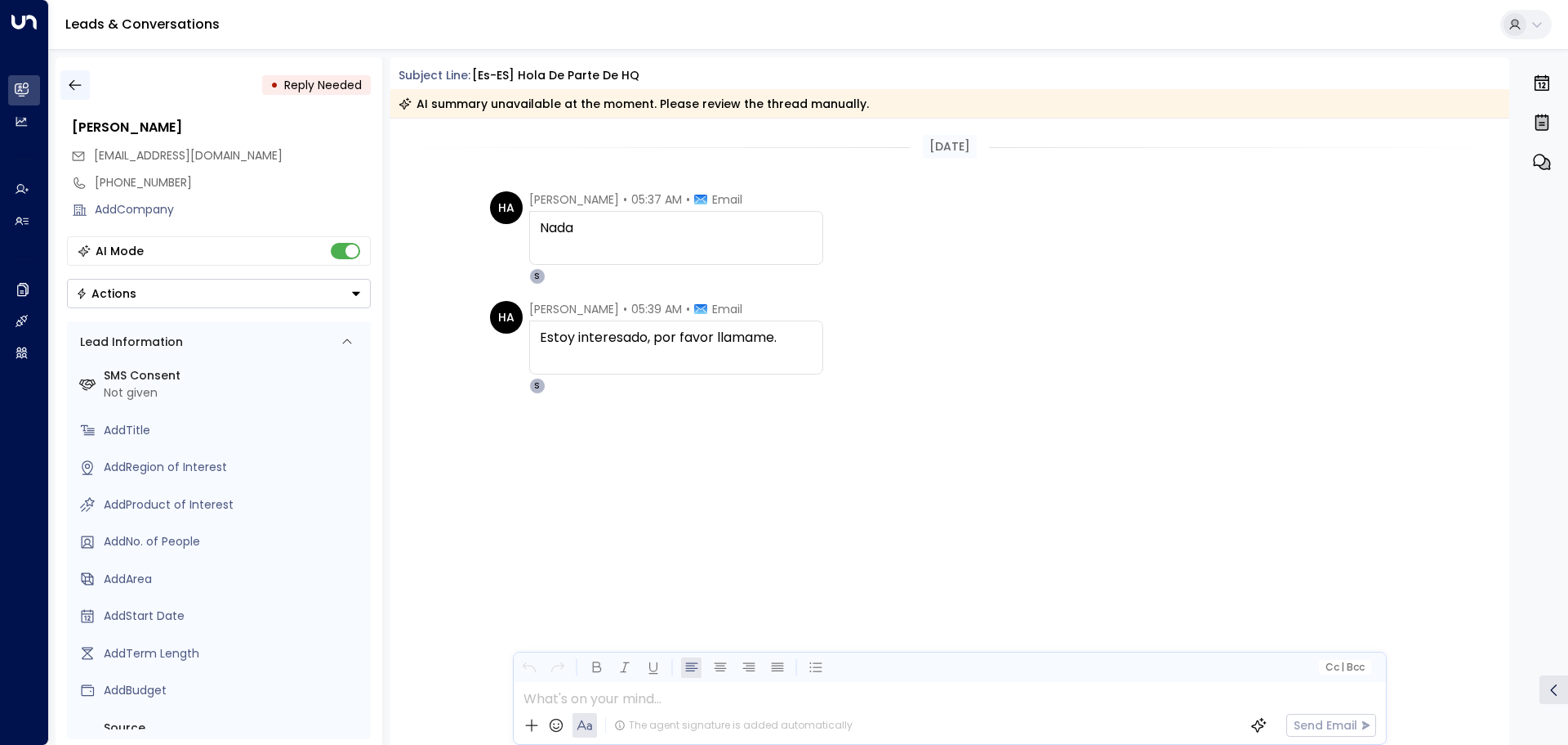
click at [85, 79] on button "button" at bounding box center [75, 85] width 30 height 30
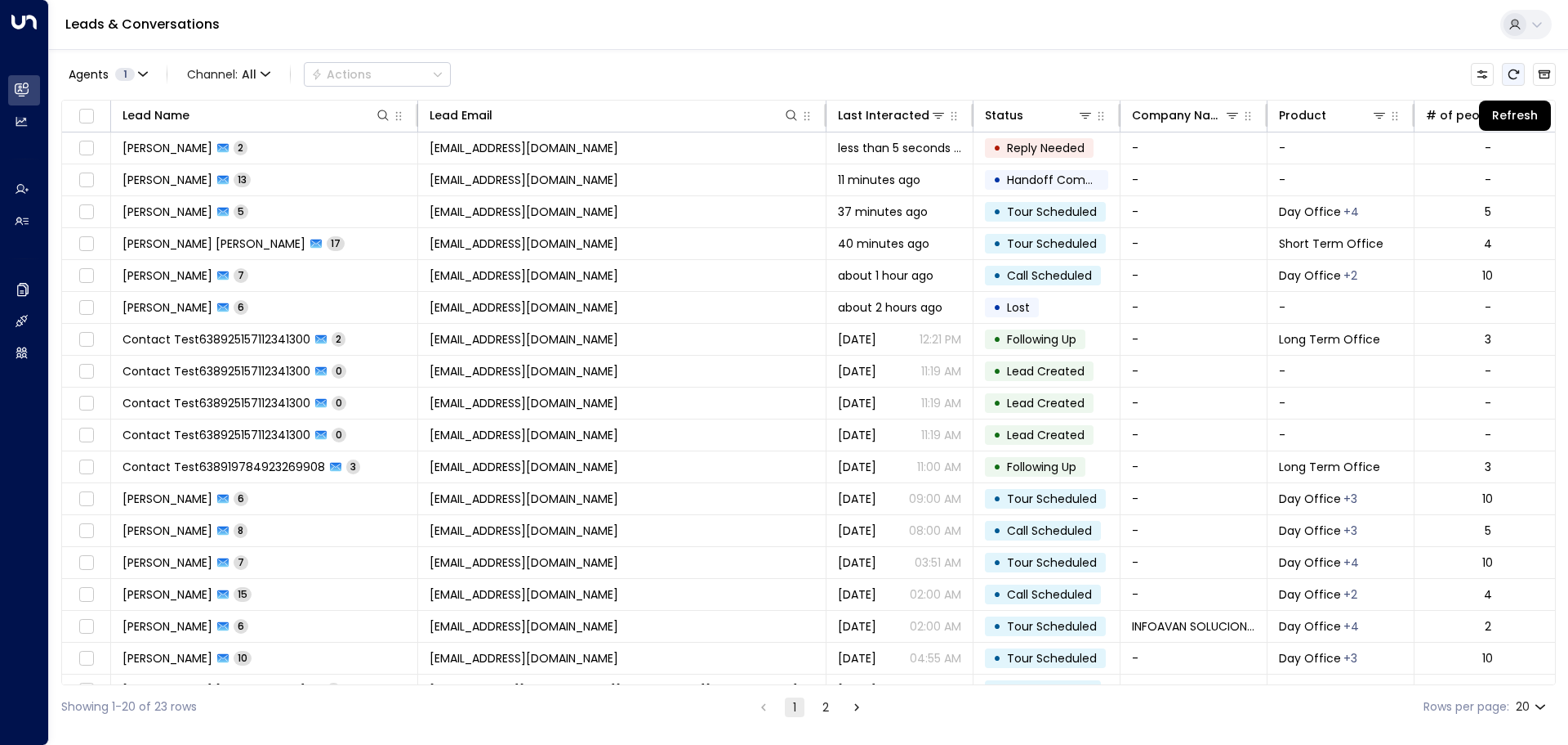
click at [1515, 74] on icon "Refresh" at bounding box center [1514, 74] width 13 height 13
click at [1512, 79] on icon "Refresh" at bounding box center [1513, 74] width 11 height 10
click at [1516, 82] on button "Refresh" at bounding box center [1514, 74] width 23 height 23
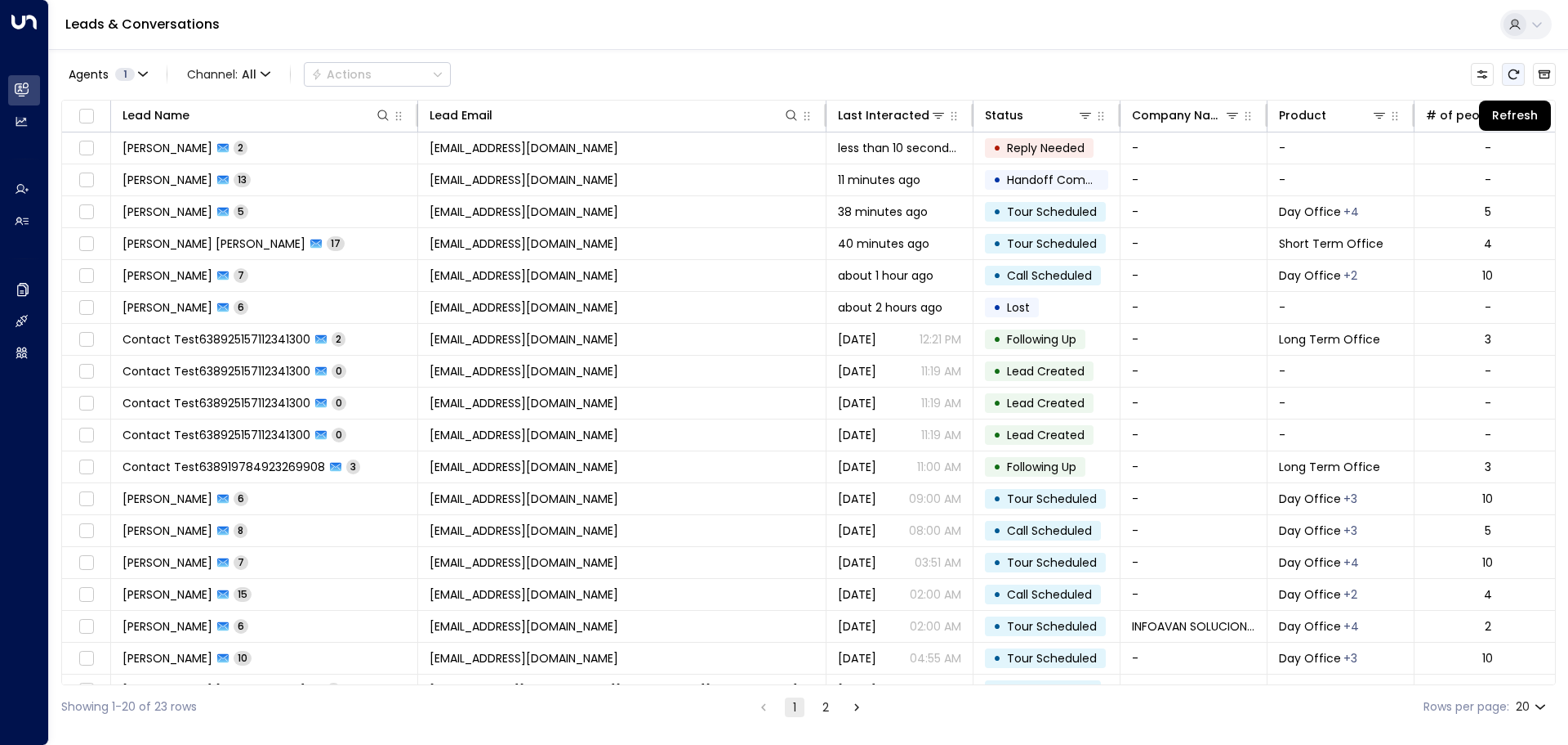
click at [1516, 82] on button "Refresh" at bounding box center [1514, 74] width 23 height 23
click at [1515, 71] on icon "Refresh" at bounding box center [1514, 74] width 13 height 13
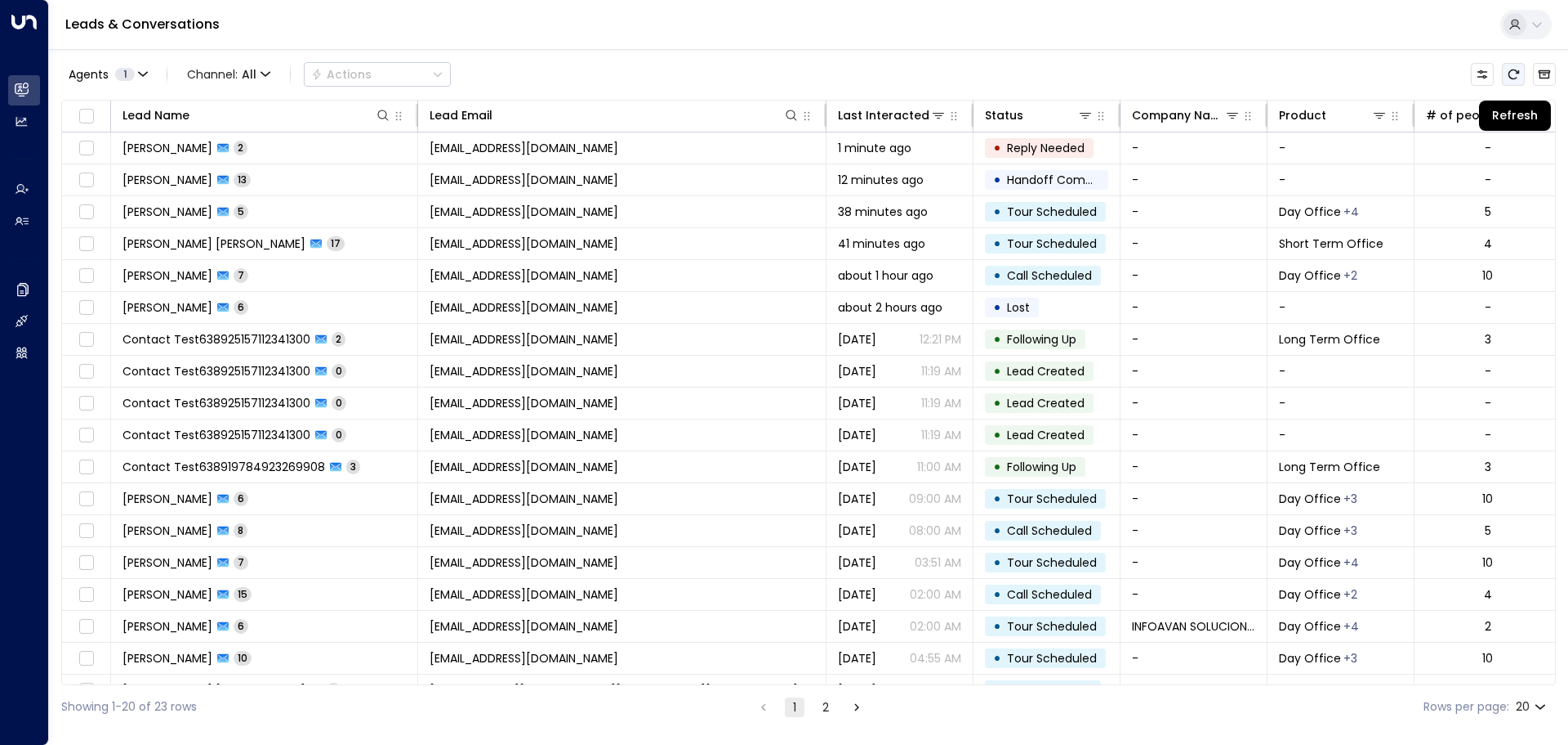
click at [1515, 69] on icon "Refresh" at bounding box center [1514, 74] width 13 height 13
click at [1516, 79] on icon "Refresh" at bounding box center [1514, 74] width 13 height 13
click at [1514, 73] on icon "Refresh" at bounding box center [1514, 74] width 13 height 13
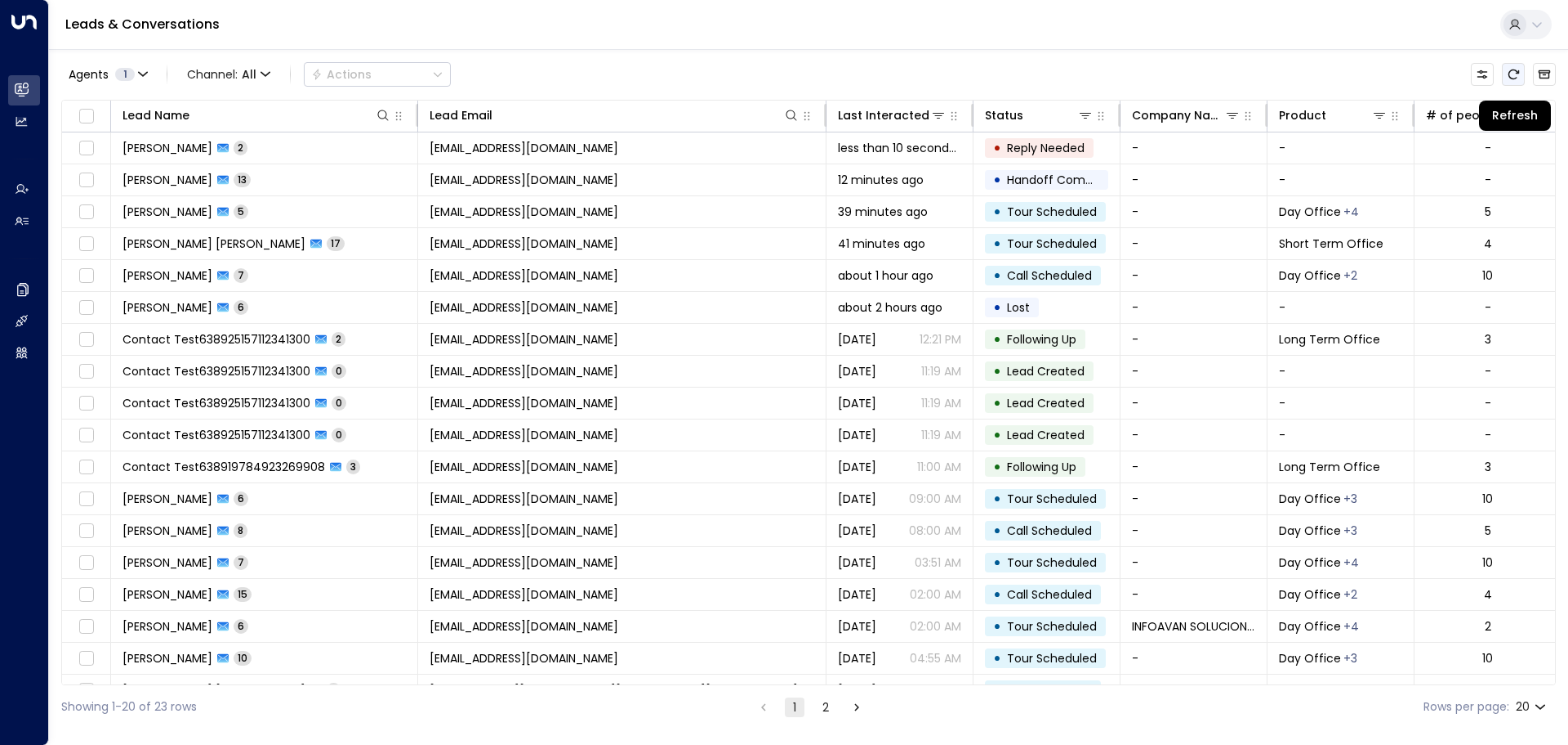
click at [1514, 73] on icon "Refresh" at bounding box center [1514, 74] width 13 height 13
click at [1514, 75] on icon "Refresh" at bounding box center [1514, 74] width 13 height 13
